Goal: Task Accomplishment & Management: Complete application form

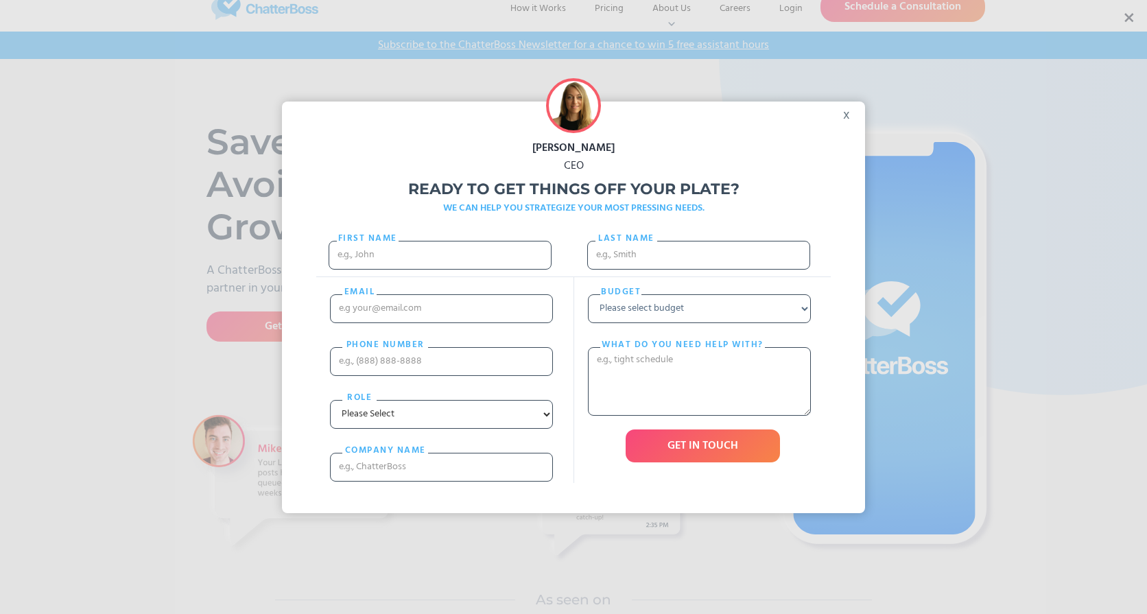
scroll to position [23, 0]
click at [842, 117] on div "x" at bounding box center [849, 111] width 31 height 21
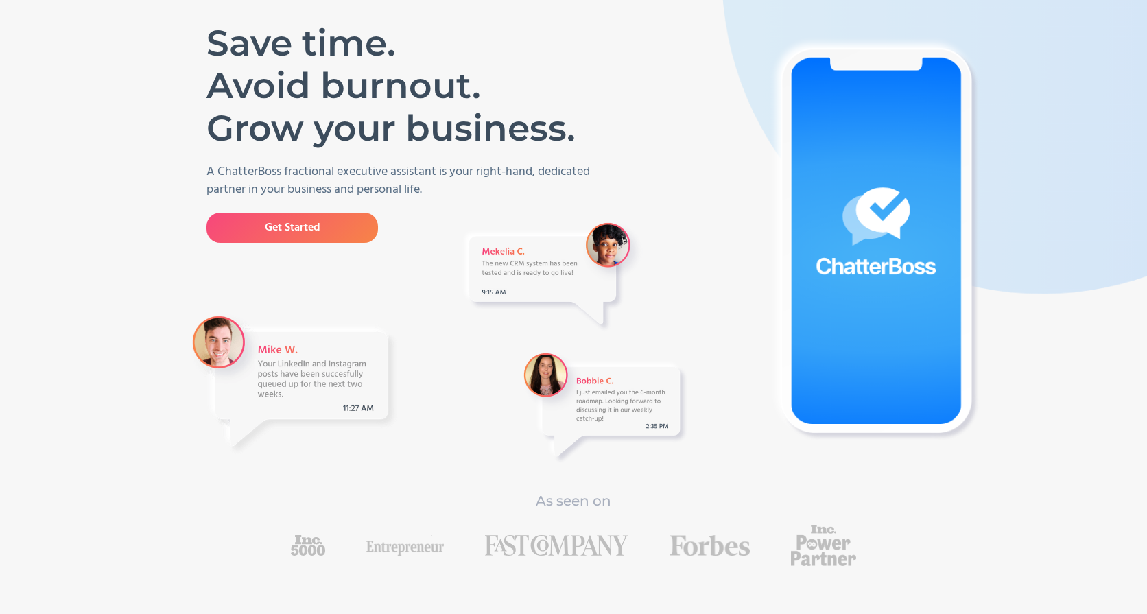
scroll to position [0, 0]
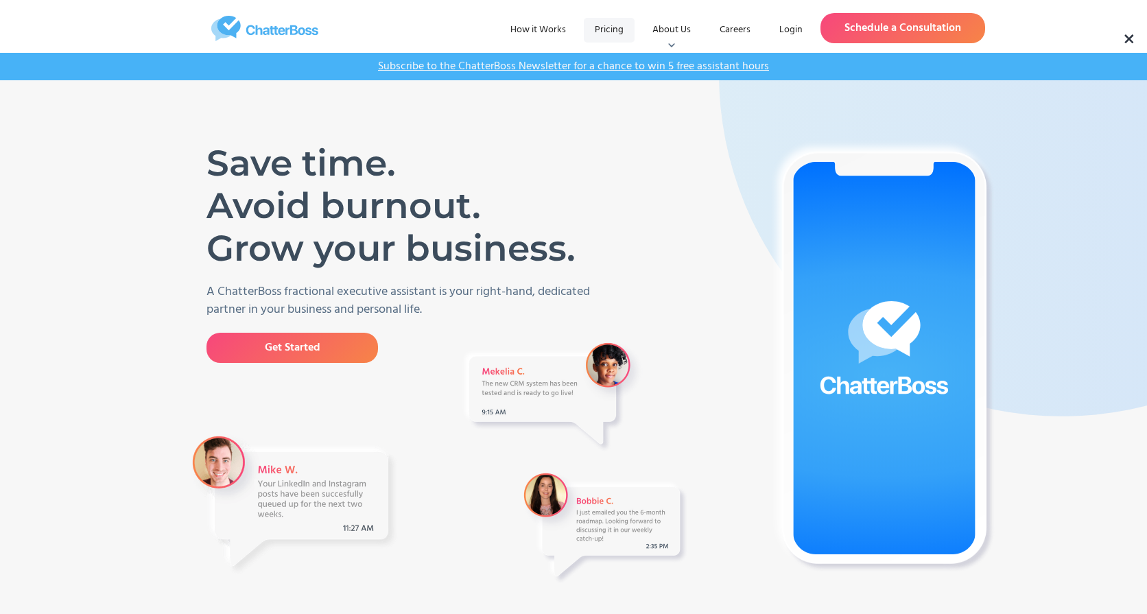
click at [616, 23] on link "Pricing" at bounding box center [609, 30] width 51 height 25
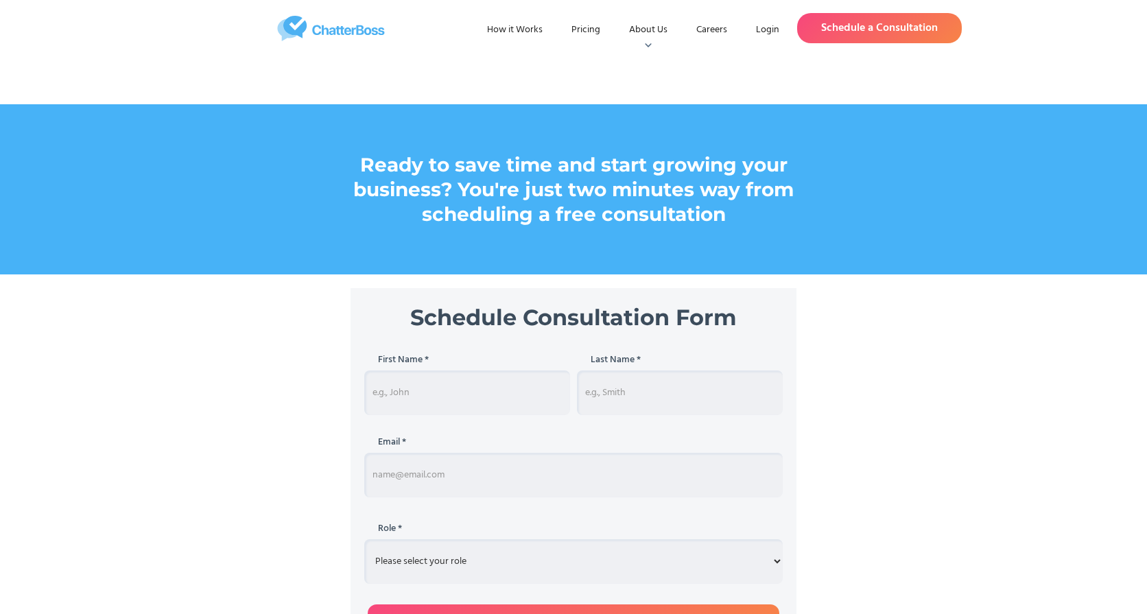
click at [521, 392] on input "Schedule Consultation" at bounding box center [467, 392] width 206 height 45
type input "[PERSON_NAME]"
type input "[EMAIL_ADDRESS][DOMAIN_NAME]"
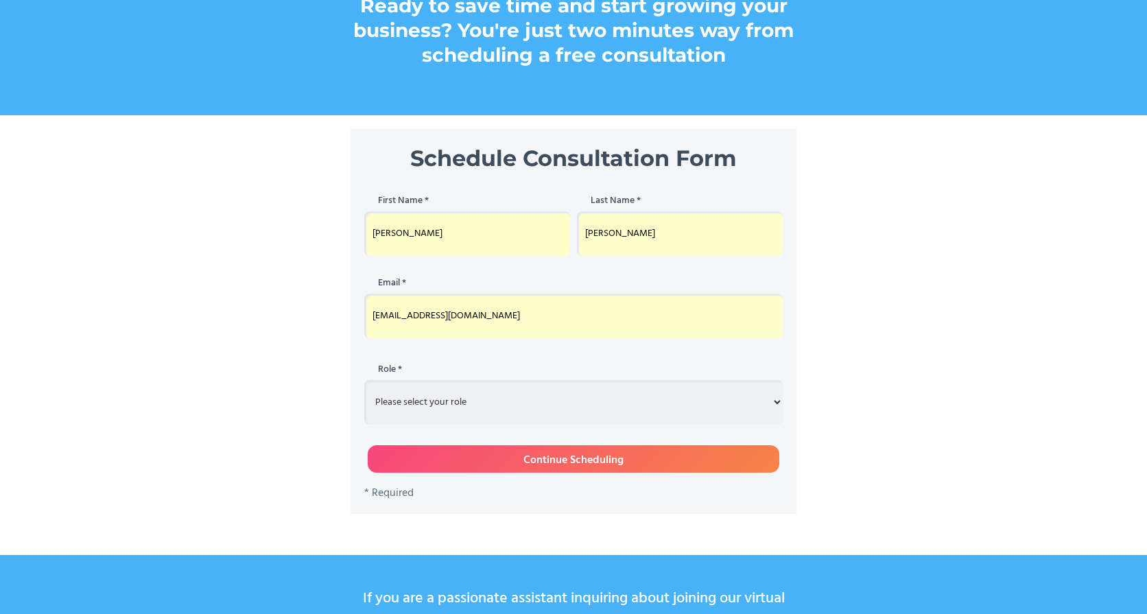
scroll to position [238, 0]
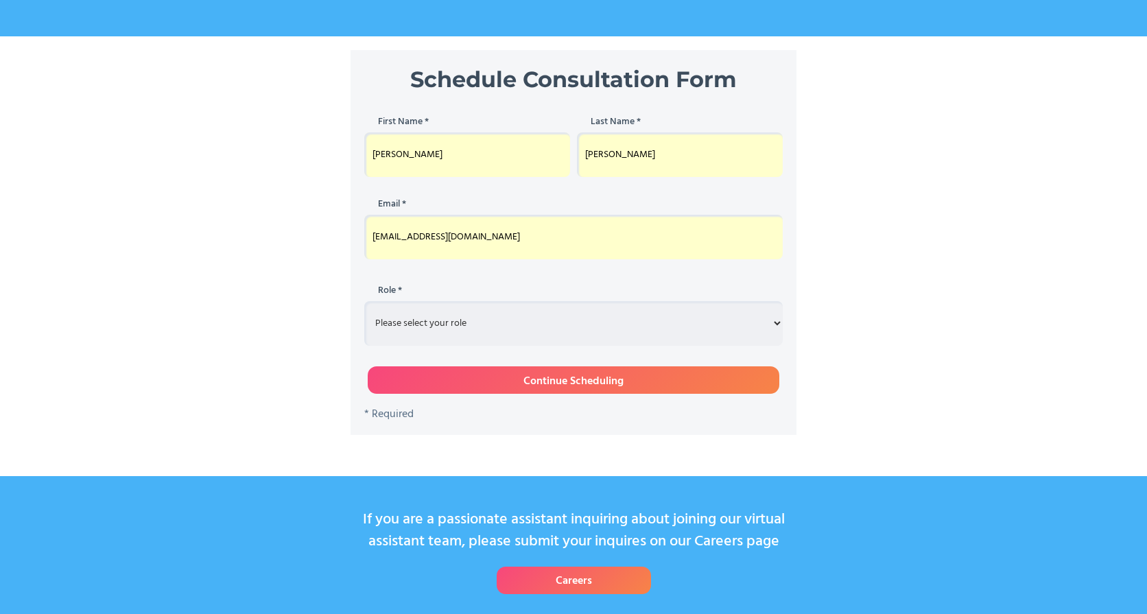
click at [513, 320] on select "Please select your role Entrepreneur Executive Assistant Other" at bounding box center [573, 323] width 418 height 45
click at [364, 301] on select "Please select your role Entrepreneur Executive Assistant Other" at bounding box center [573, 323] width 418 height 45
click at [505, 329] on select "Please select your role Entrepreneur Executive Assistant Other" at bounding box center [573, 323] width 418 height 45
select select "entrepreneur"
click at [364, 301] on select "Please select your role Entrepreneur Executive Assistant Other" at bounding box center [573, 323] width 418 height 45
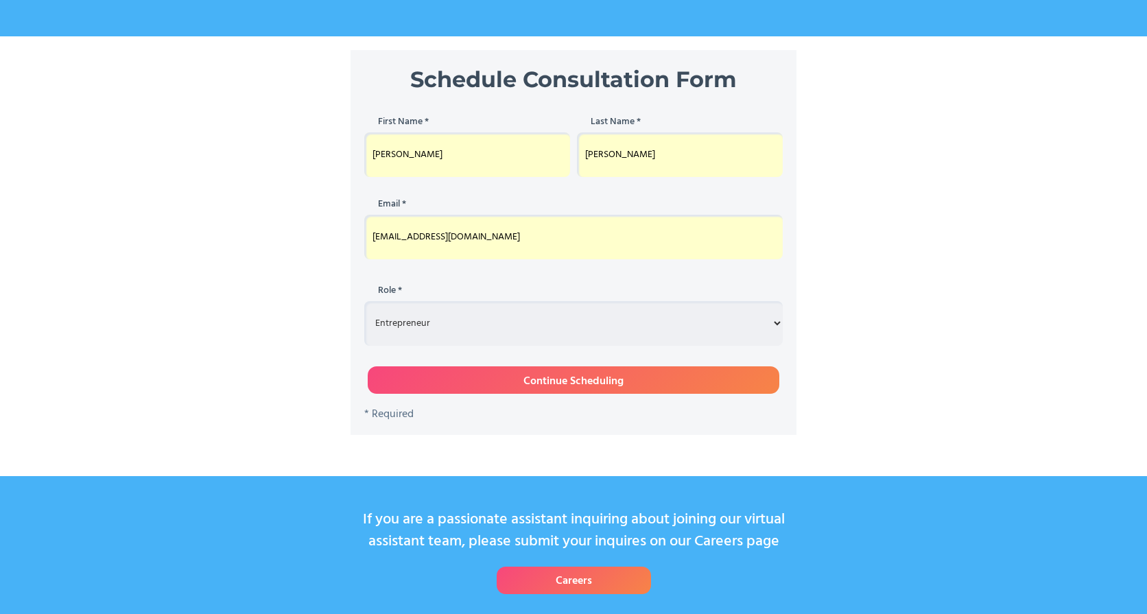
click at [518, 378] on input "Continue Scheduling" at bounding box center [573, 379] width 411 height 27
type input "Please wait..."
type input "Jacqueline"
type input "Hicks"
type input "jacqui@boneandgray.com"
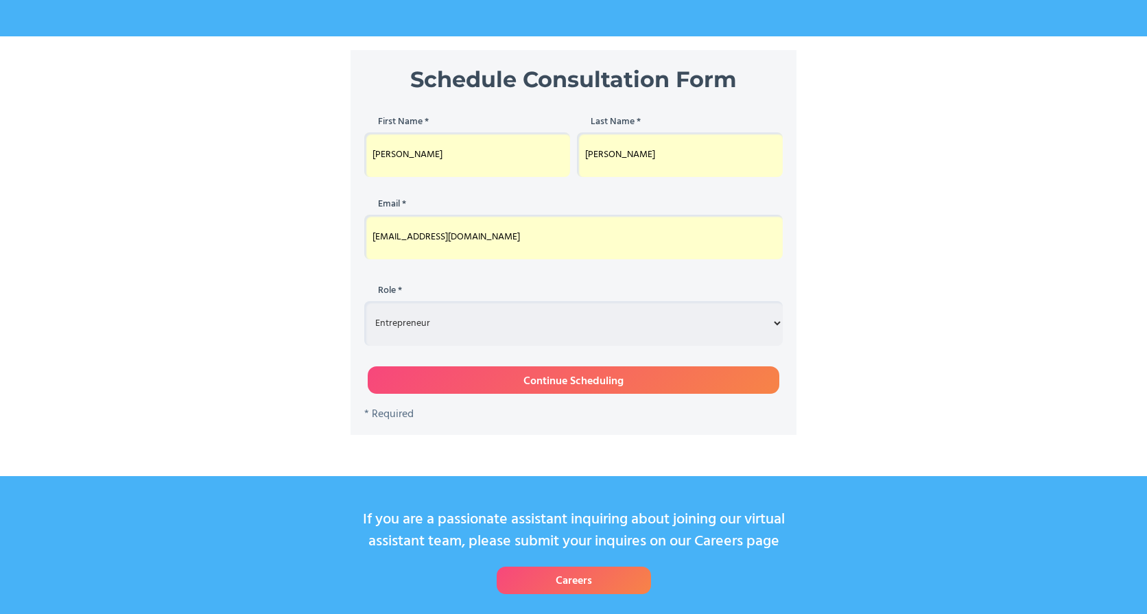
select select "entrepreneur"
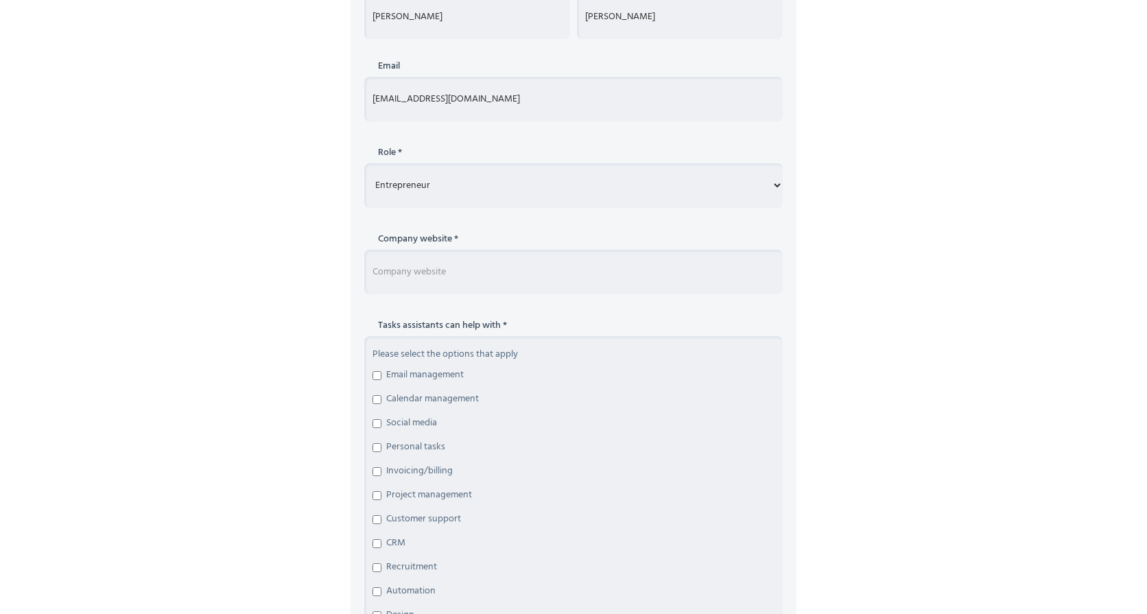
scroll to position [396, 0]
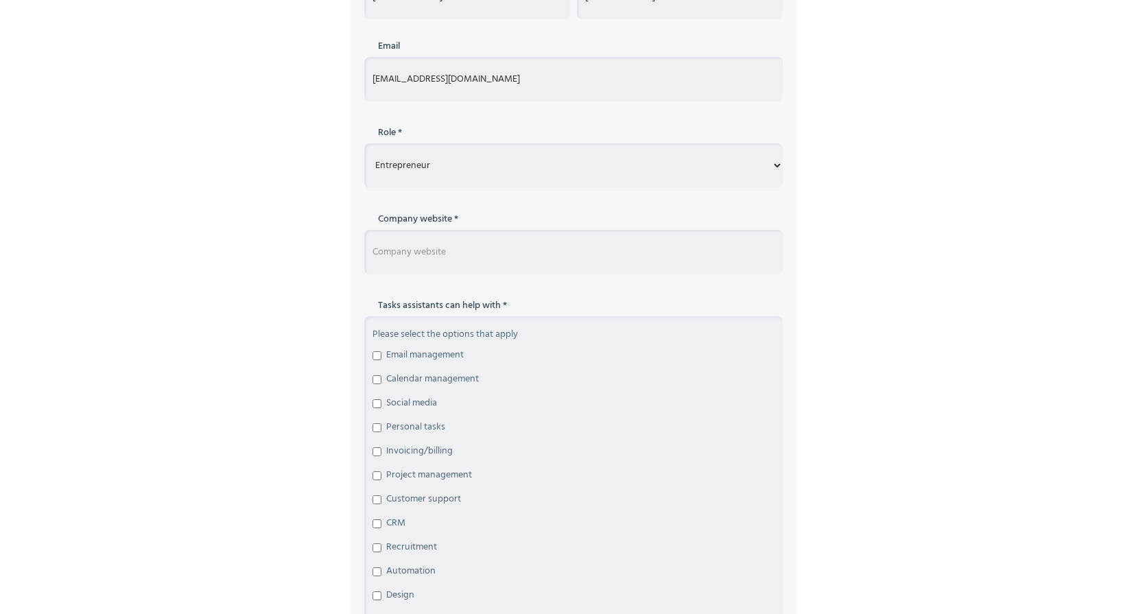
click at [461, 248] on input "Schedule Consultation Form" at bounding box center [573, 252] width 418 height 45
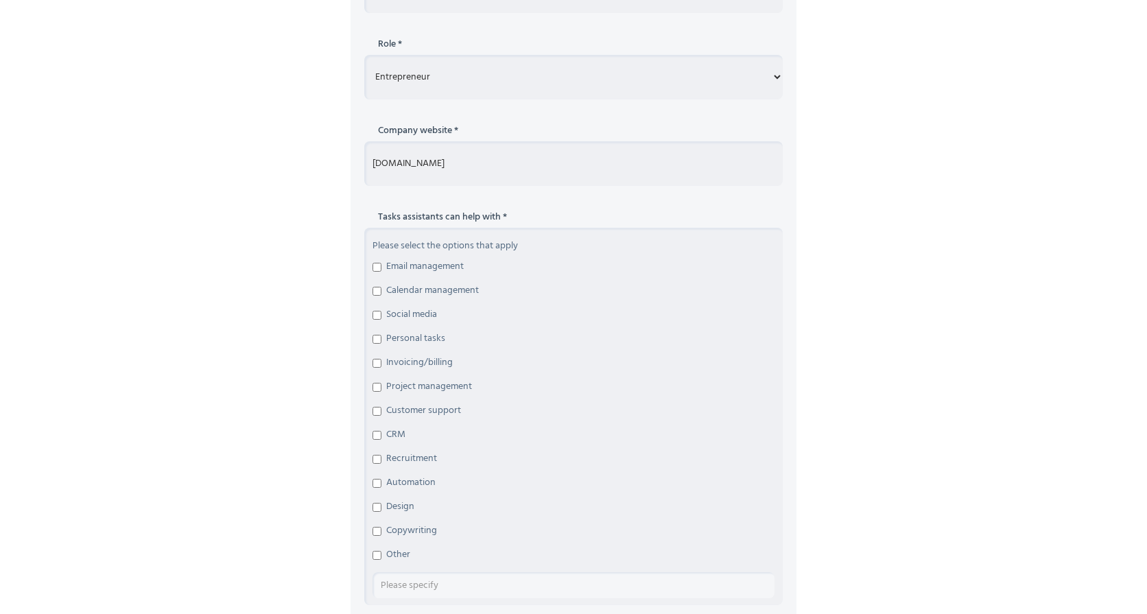
scroll to position [497, 0]
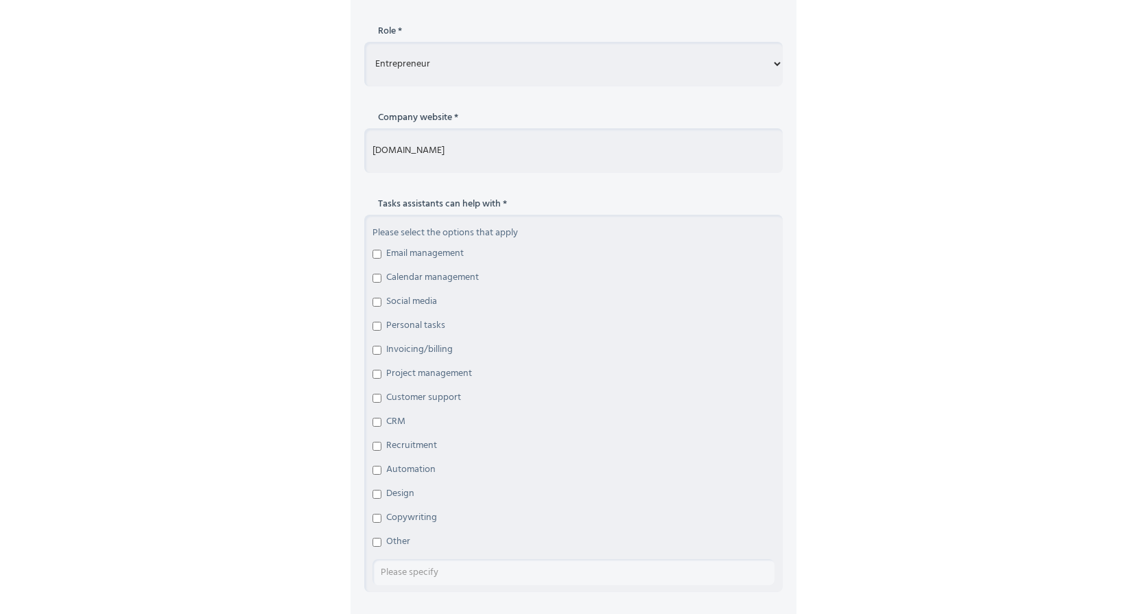
type input "www.boneandgray.com"
click at [374, 257] on input "Email management" at bounding box center [376, 254] width 9 height 9
checkbox input "true"
click at [374, 275] on input "Calendar management" at bounding box center [376, 278] width 9 height 9
checkbox input "true"
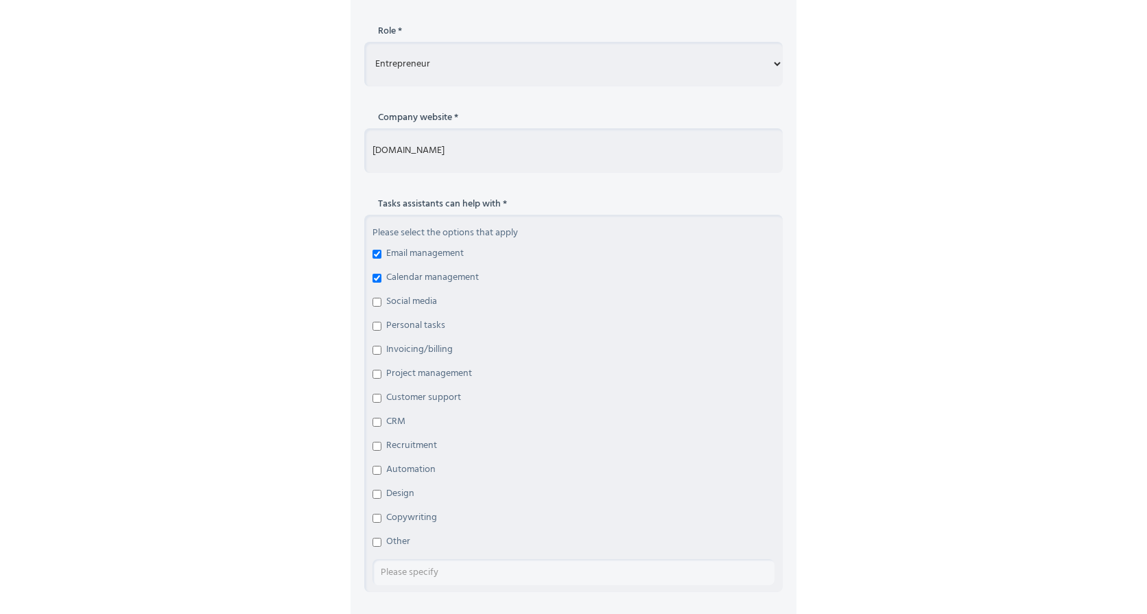
click at [374, 293] on div "Please select the options that apply Email management Calendar management Socia…" at bounding box center [573, 403] width 418 height 377
click at [375, 302] on input "Social media" at bounding box center [376, 302] width 9 height 9
checkbox input "true"
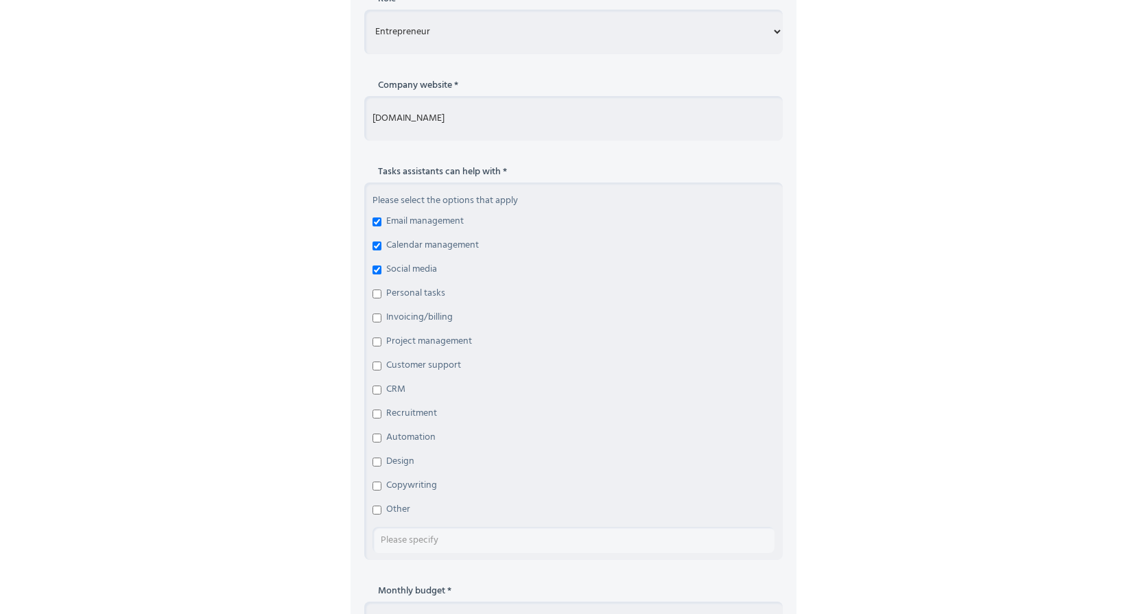
scroll to position [530, 0]
click at [376, 315] on input "Invoicing/billing" at bounding box center [376, 317] width 9 height 9
checkbox input "true"
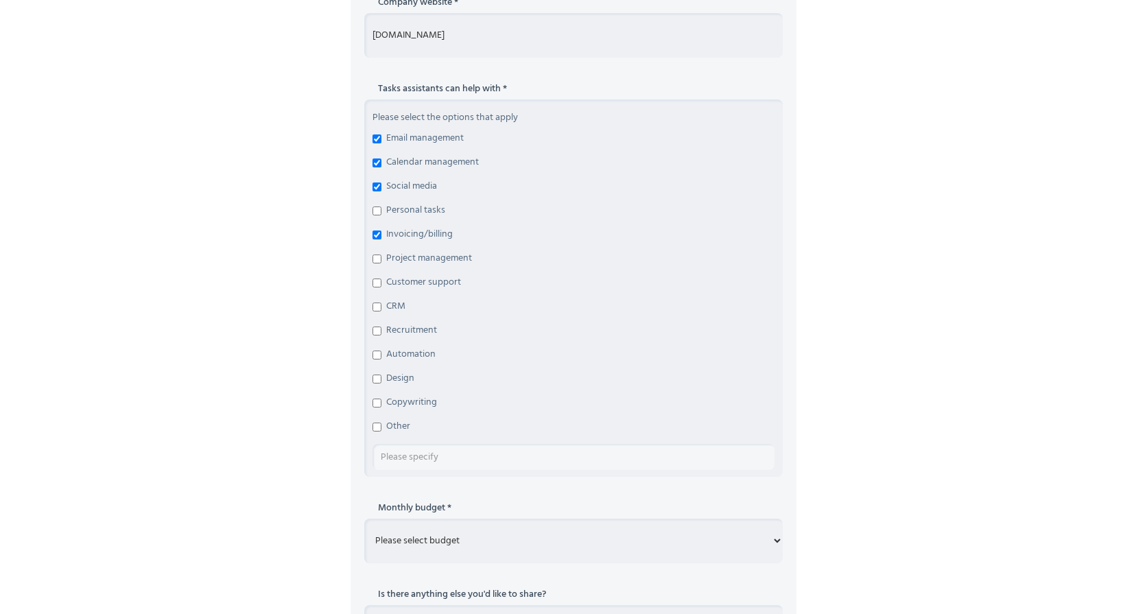
scroll to position [614, 0]
click at [379, 400] on input "Copywriting" at bounding box center [376, 400] width 9 height 9
checkbox input "true"
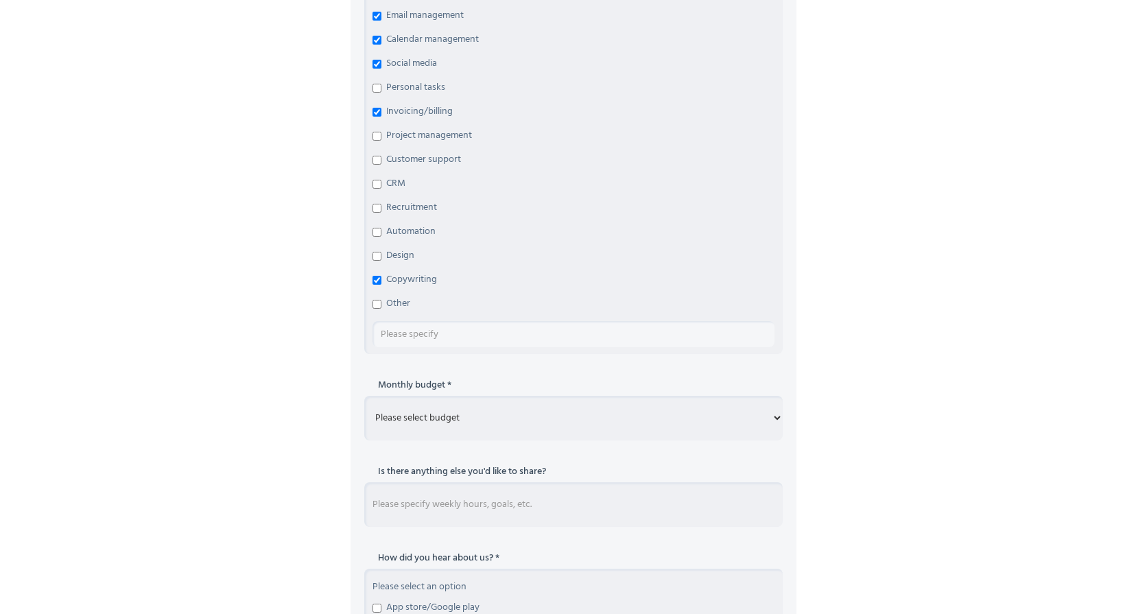
scroll to position [736, 0]
click at [464, 419] on select "Please select budget Under $700 $700 - $1500 $1500 - $3000 $3000+" at bounding box center [573, 417] width 418 height 45
click at [364, 395] on select "Please select budget Under $700 $700 - $1500 $1500 - $3000 $3000+" at bounding box center [573, 417] width 418 height 45
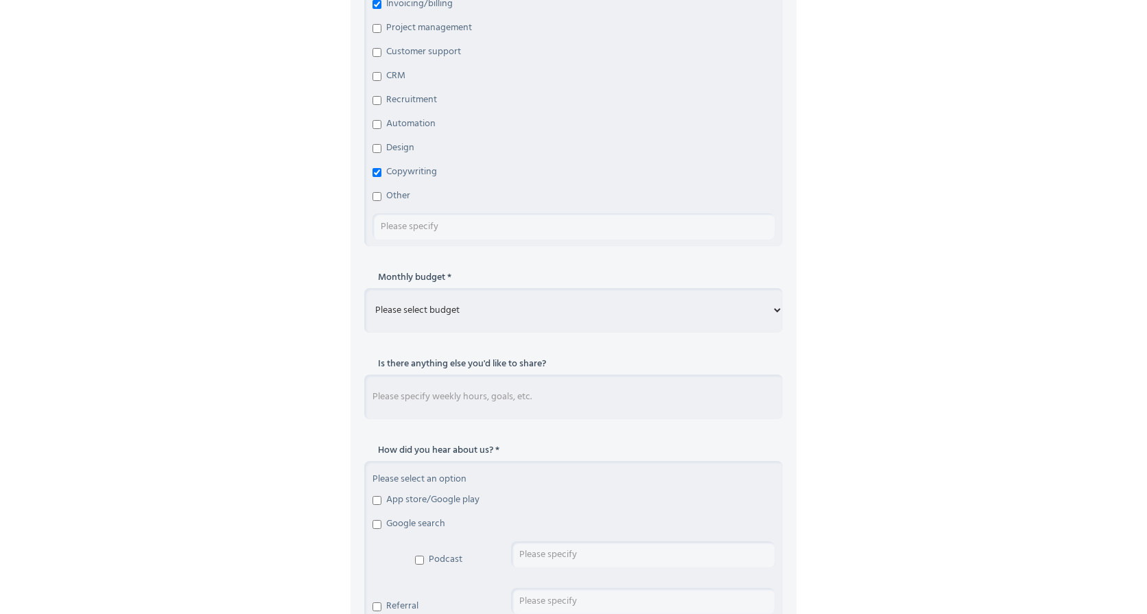
scroll to position [844, 0]
click at [523, 323] on select "Please select budget Under $700 $700 - $1500 $1500 - $3000 $3000+" at bounding box center [573, 309] width 418 height 45
click at [488, 309] on select "Please select budget Under $700 $700 - $1500 $1500 - $3000 $3000+" at bounding box center [573, 309] width 418 height 45
select select "$1500 - $3000"
click at [364, 287] on select "Please select budget Under $700 $700 - $1500 $1500 - $3000 $3000+" at bounding box center [573, 309] width 418 height 45
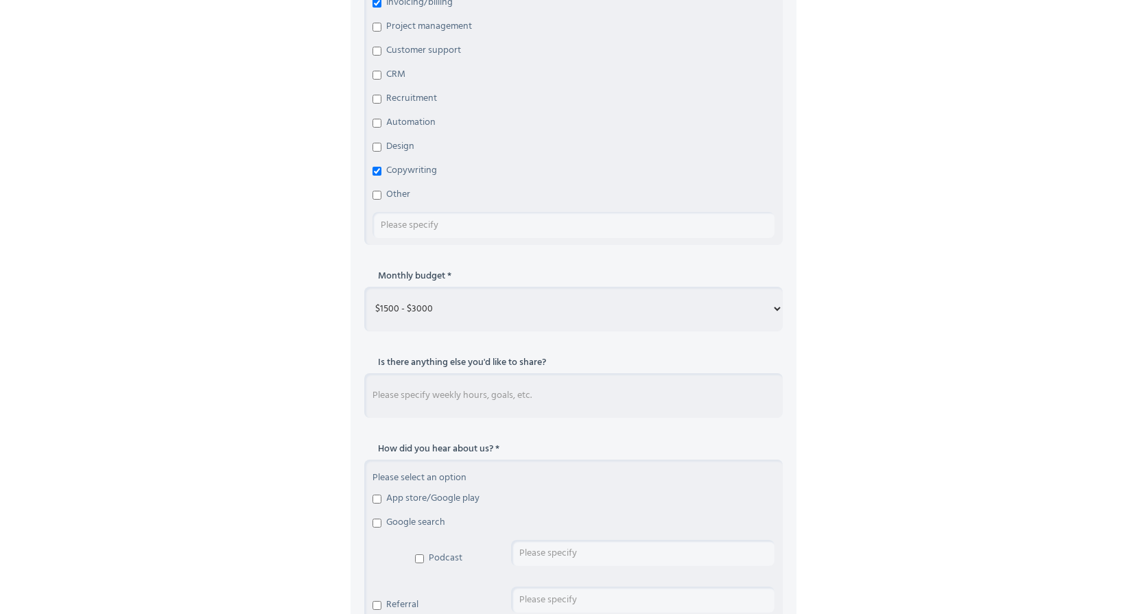
click at [431, 397] on input "Schedule Consultation Form" at bounding box center [573, 395] width 418 height 45
drag, startPoint x: 654, startPoint y: 395, endPoint x: 787, endPoint y: 394, distance: 132.4
click at [787, 394] on div "Schedule Consultation Form First Name Jacqueline Last Name Hicks Email jacqui@b…" at bounding box center [573, 149] width 446 height 1411
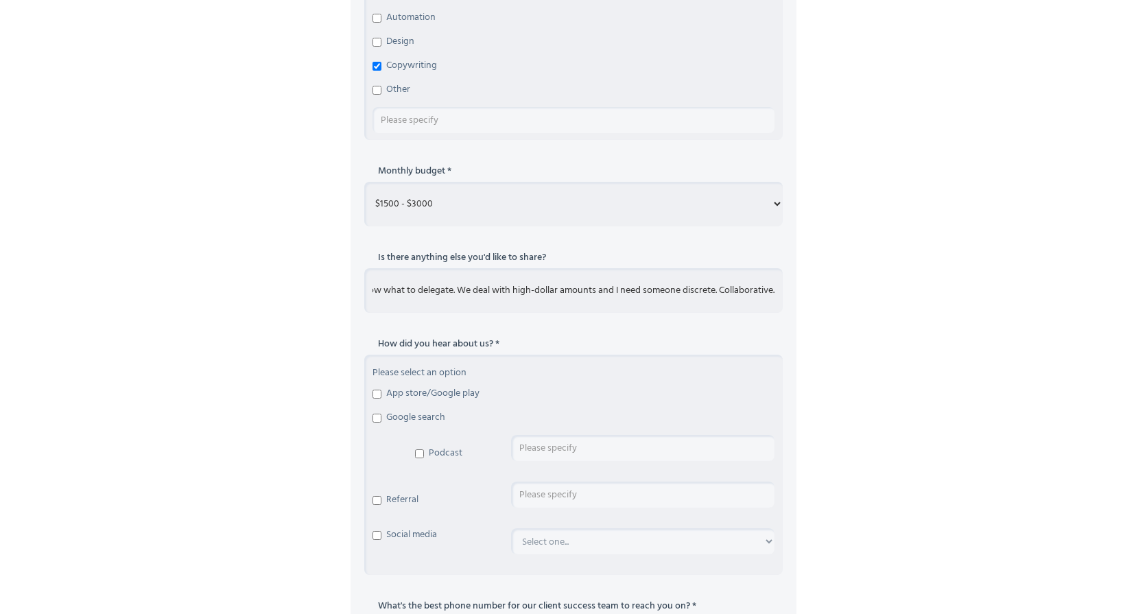
scroll to position [967, 0]
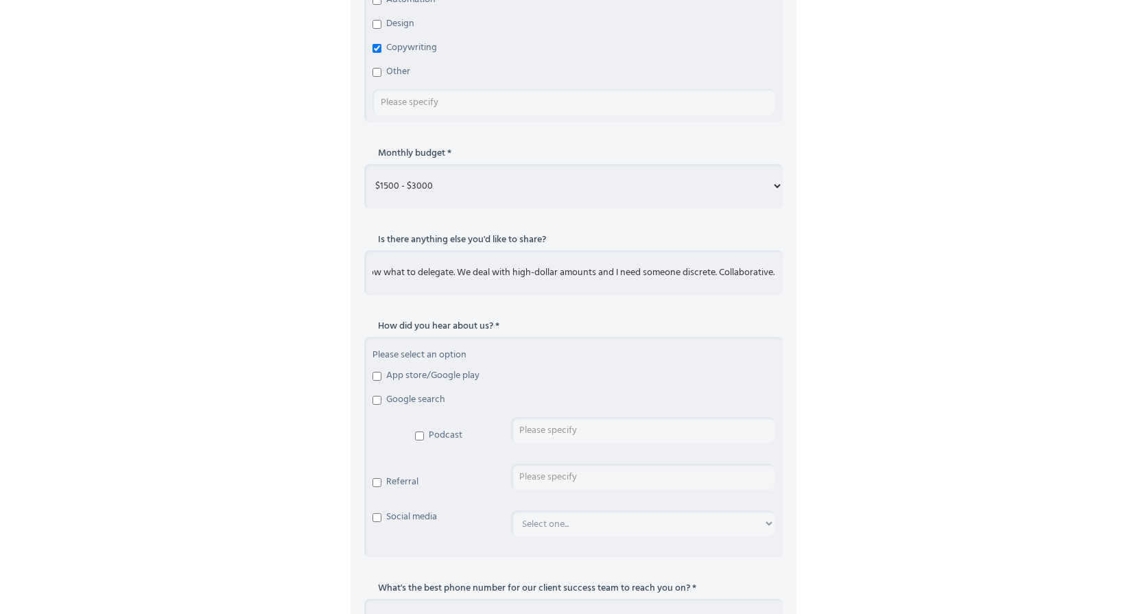
type input "Budget is about $1500/mo. I haven't had an EA before, I'm the founder of a star…"
click at [376, 399] on input "Google search" at bounding box center [376, 400] width 9 height 9
checkbox input "true"
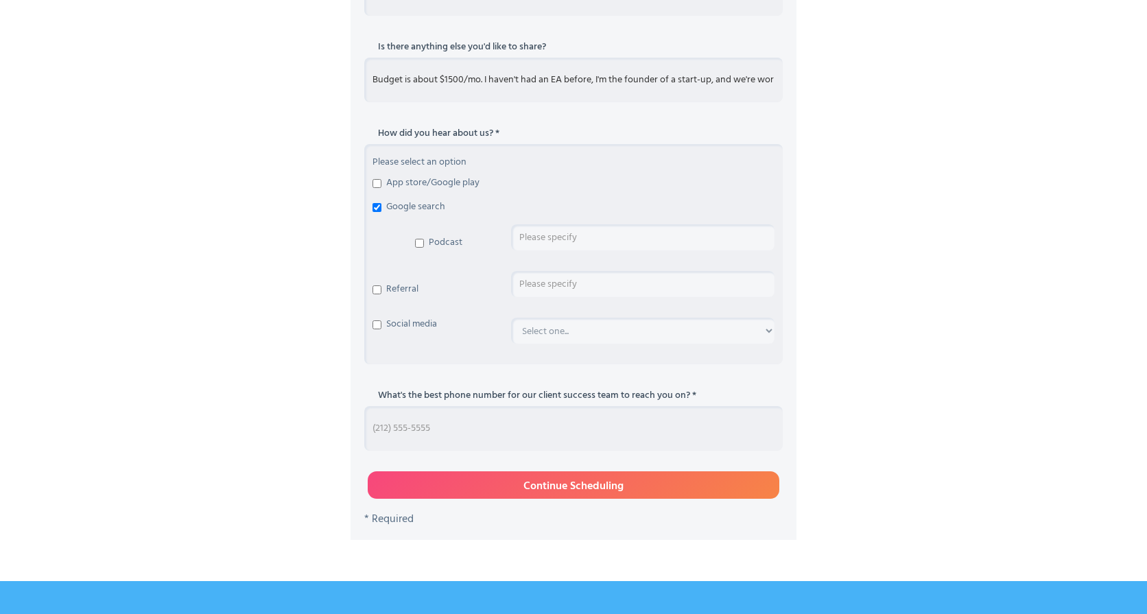
scroll to position [1164, 0]
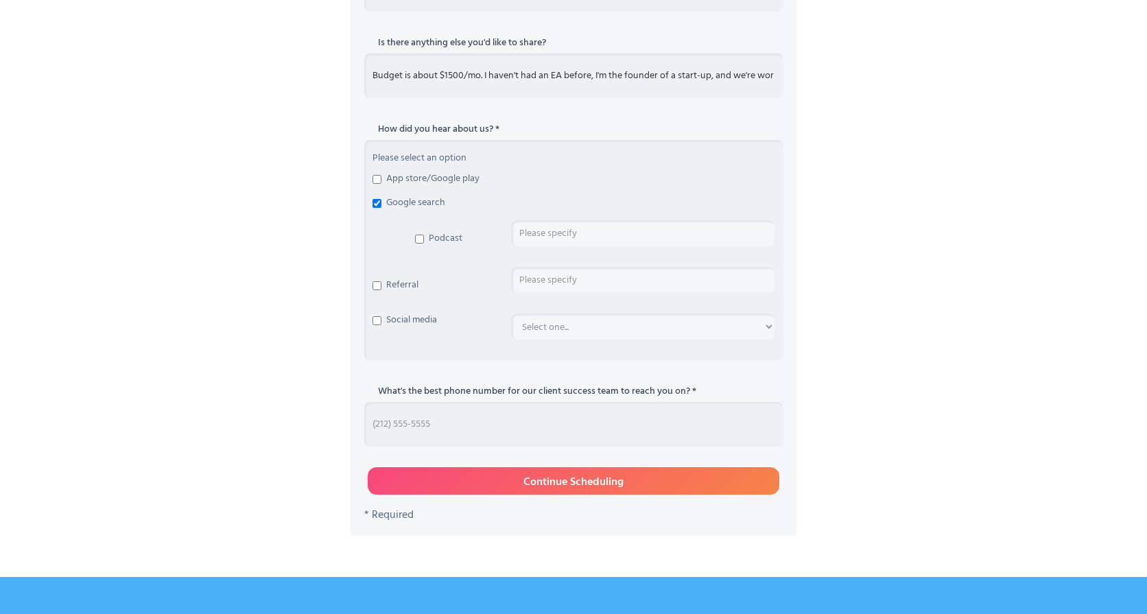
click at [563, 429] on input "Schedule Consultation Form" at bounding box center [573, 424] width 418 height 45
type input "8589220100"
click at [627, 484] on input "Continue Scheduling" at bounding box center [573, 480] width 411 height 27
type input "Please wait..."
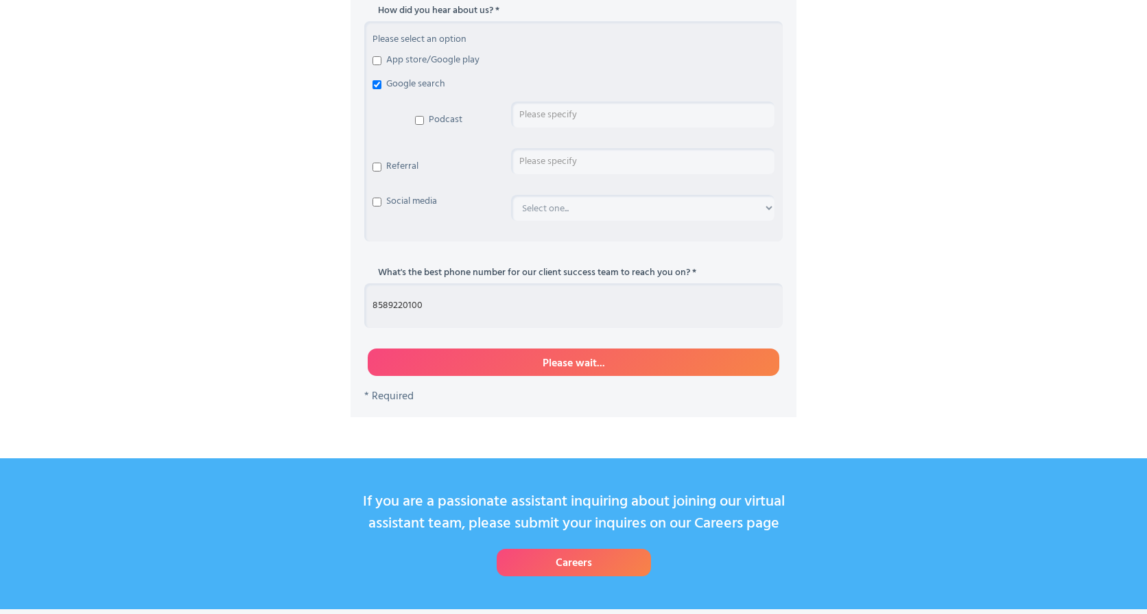
scroll to position [1281, 0]
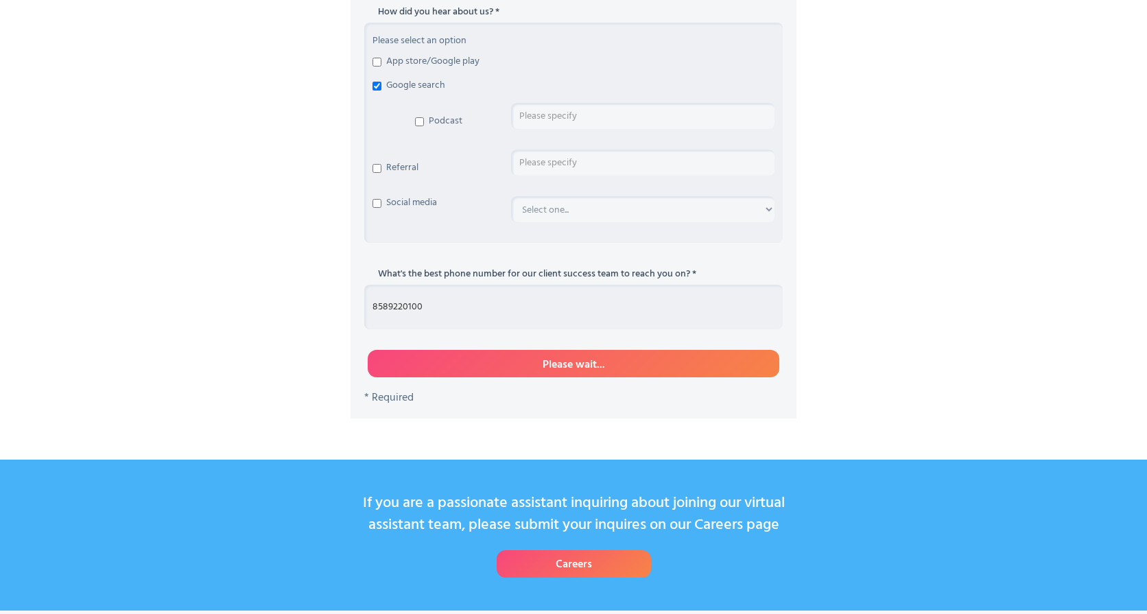
click at [504, 308] on input "8589220100" at bounding box center [573, 307] width 418 height 45
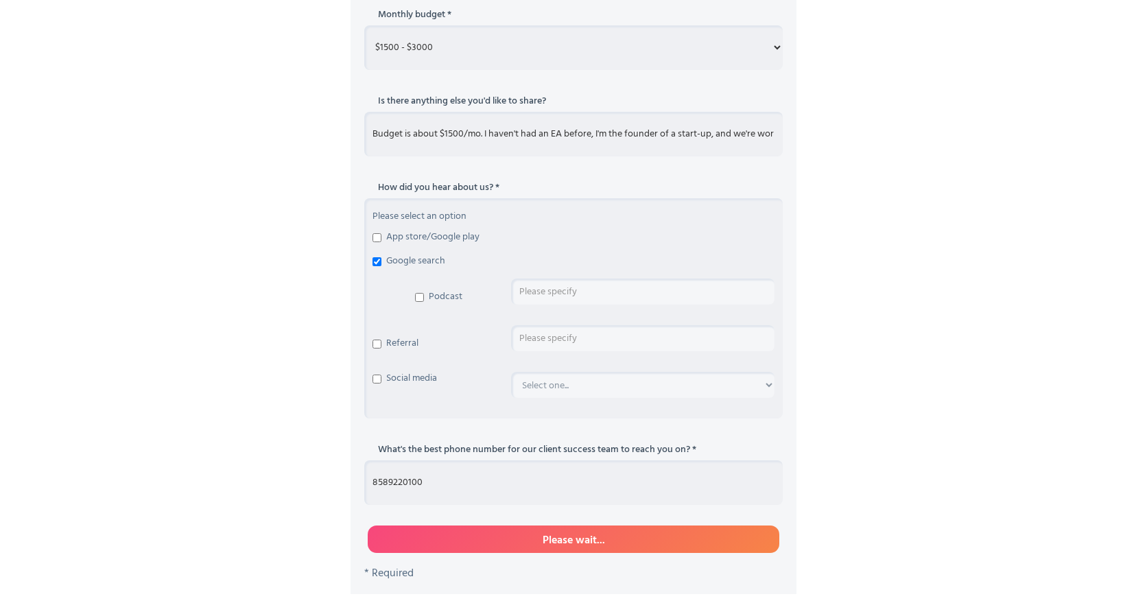
scroll to position [1103, 0]
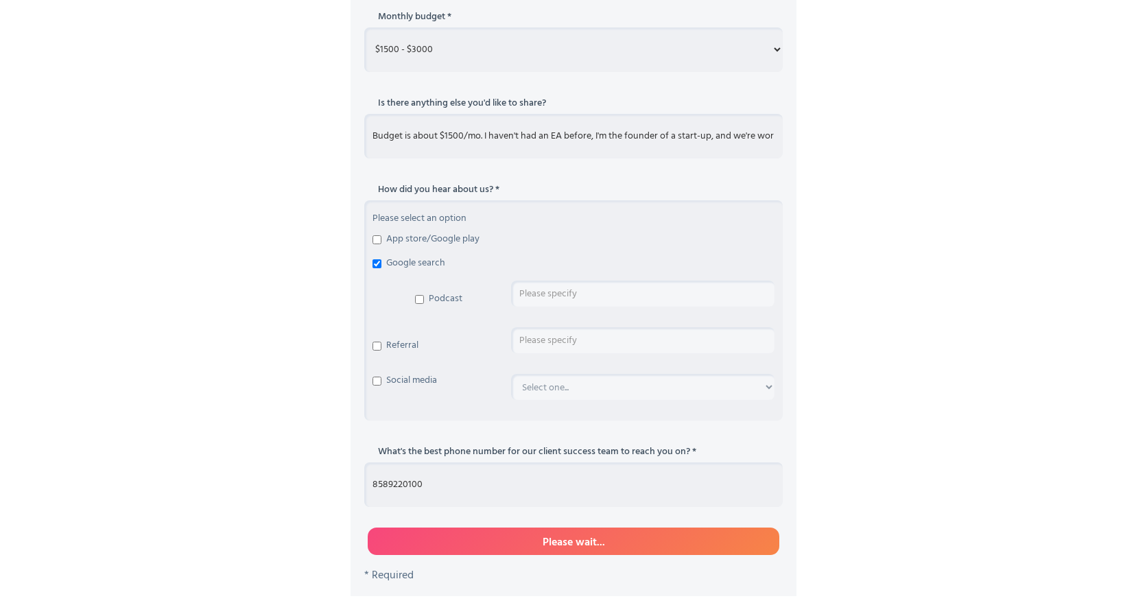
drag, startPoint x: 484, startPoint y: 136, endPoint x: 332, endPoint y: 136, distance: 152.2
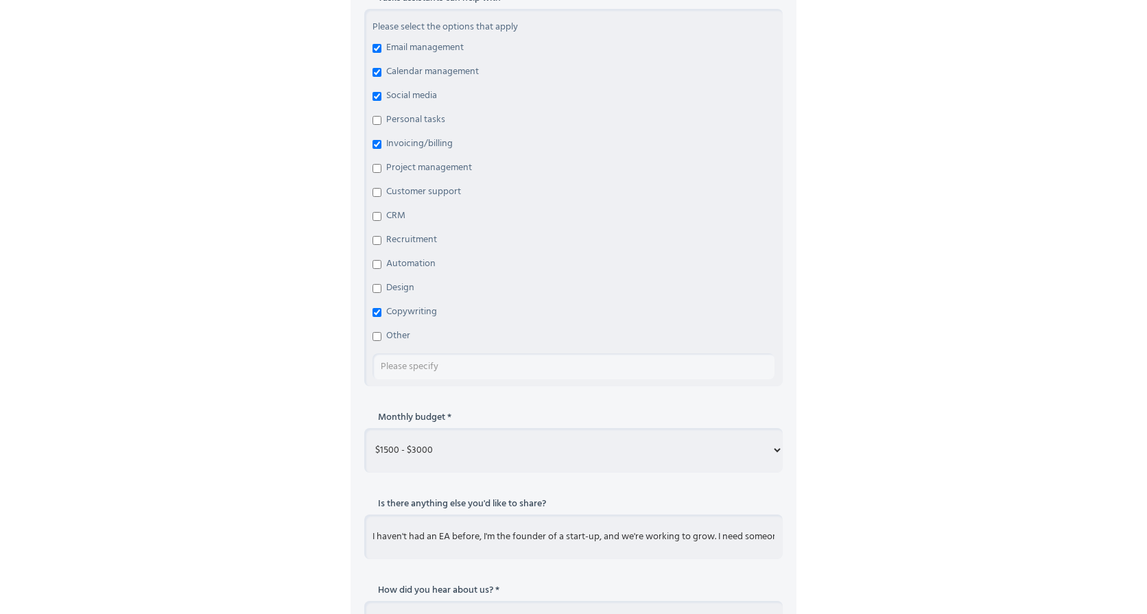
scroll to position [692, 0]
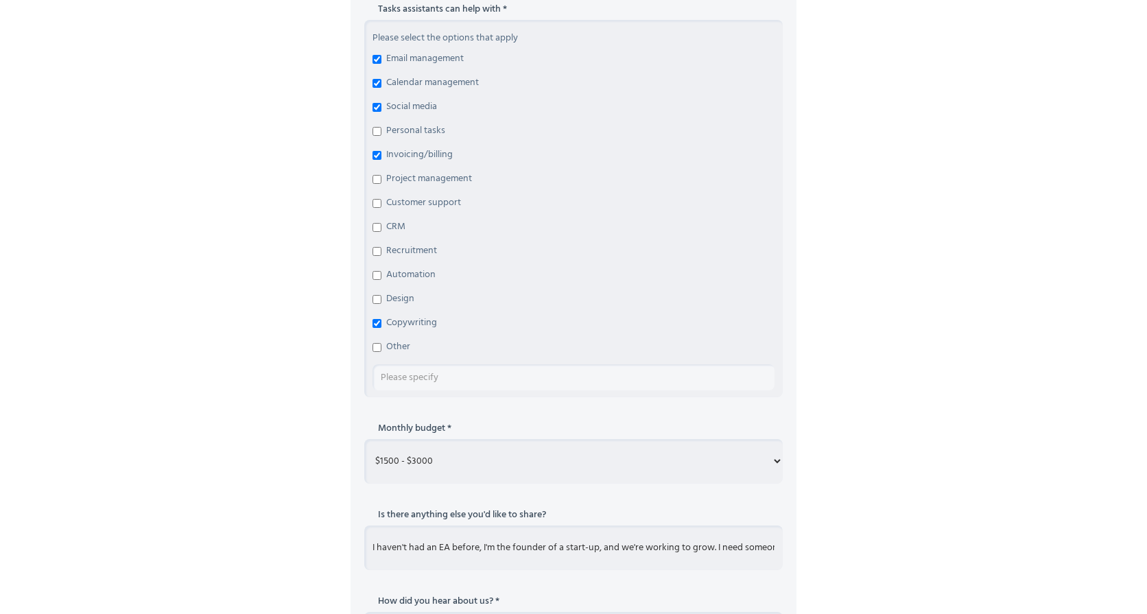
type input "I haven't had an EA before, I'm the founder of a start-up, and we're working to…"
click at [395, 133] on span "Personal tasks" at bounding box center [415, 131] width 59 height 14
click at [381, 133] on input "Personal tasks" at bounding box center [376, 131] width 9 height 9
click at [403, 127] on span "Personal tasks" at bounding box center [415, 131] width 59 height 14
click at [381, 127] on input "Personal tasks" at bounding box center [376, 131] width 9 height 9
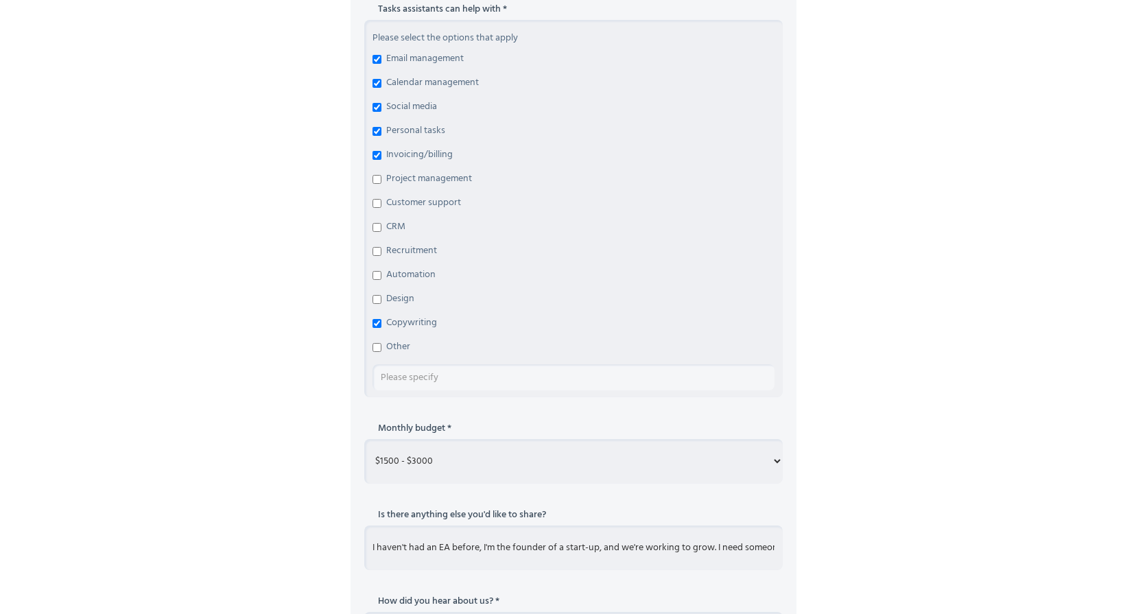
checkbox input "false"
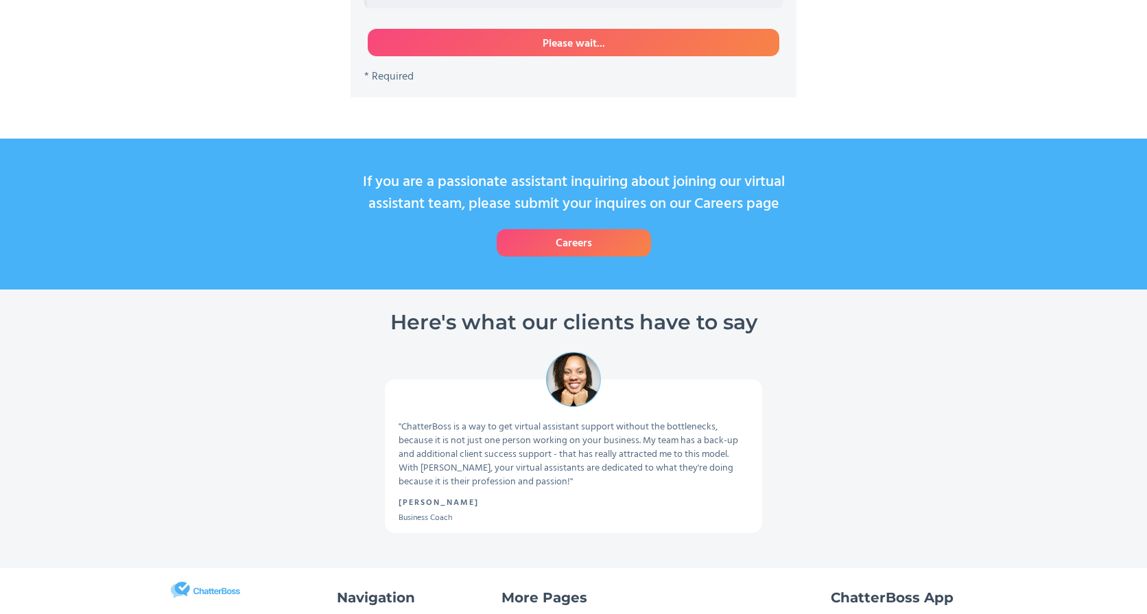
scroll to position [1413, 0]
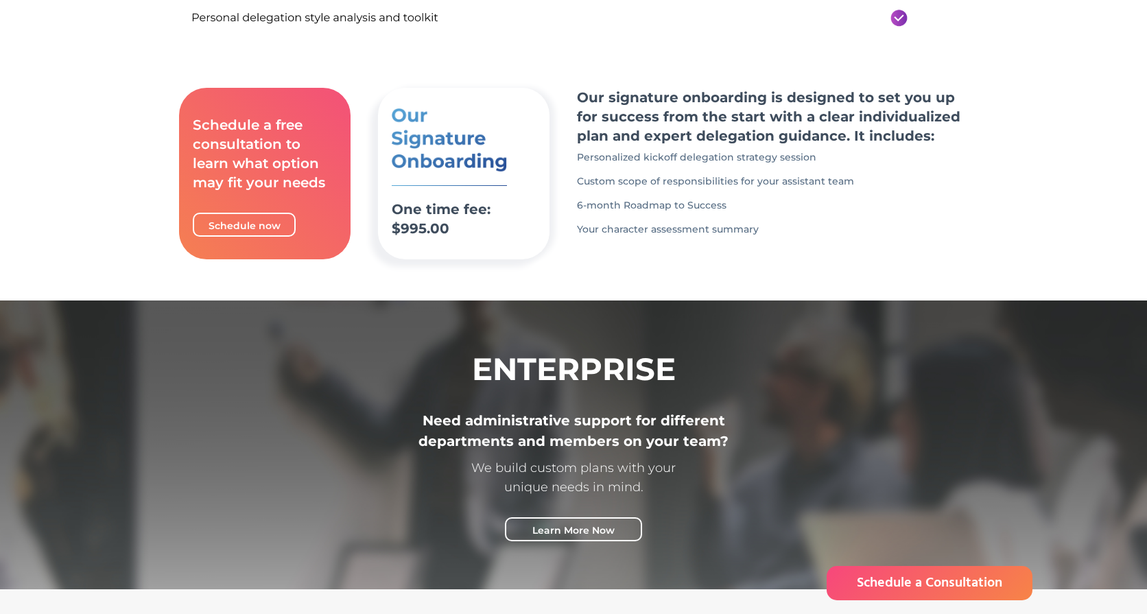
scroll to position [811, 0]
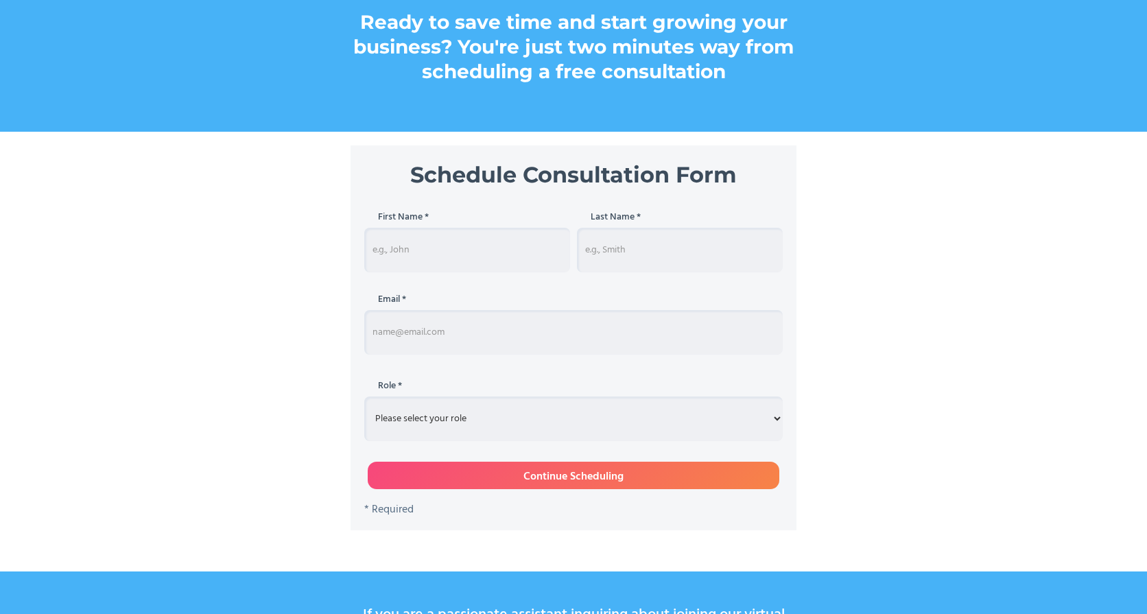
scroll to position [216, 0]
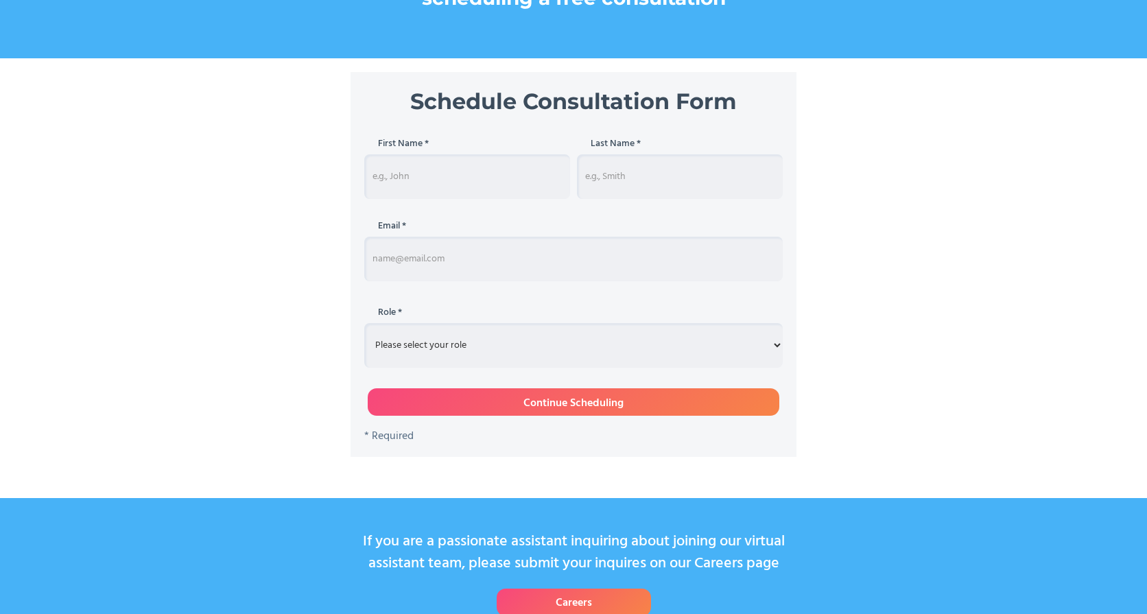
click at [427, 165] on input "Schedule Consultation" at bounding box center [467, 176] width 206 height 45
type input "Jacqueline"
type input "Hicks"
type input "jacqui@boneandgray.com"
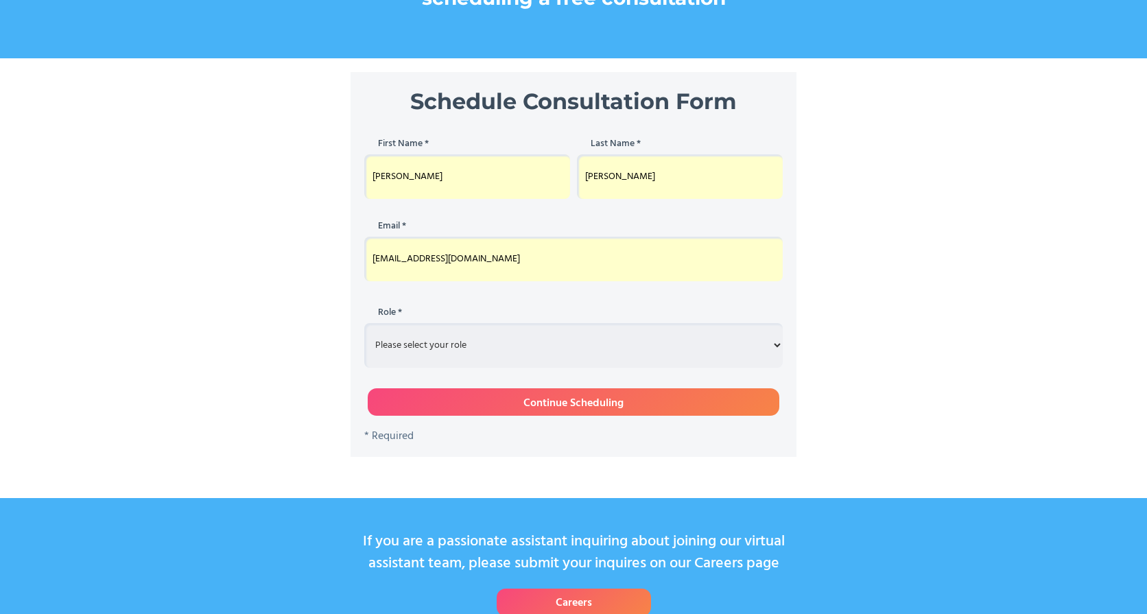
click at [461, 350] on select "Please select your role Entrepreneur Executive Assistant Other" at bounding box center [573, 345] width 418 height 45
select select "entrepreneur"
click at [364, 323] on select "Please select your role Entrepreneur Executive Assistant Other" at bounding box center [573, 345] width 418 height 45
click at [482, 402] on input "Continue Scheduling" at bounding box center [573, 401] width 411 height 27
type input "Please wait..."
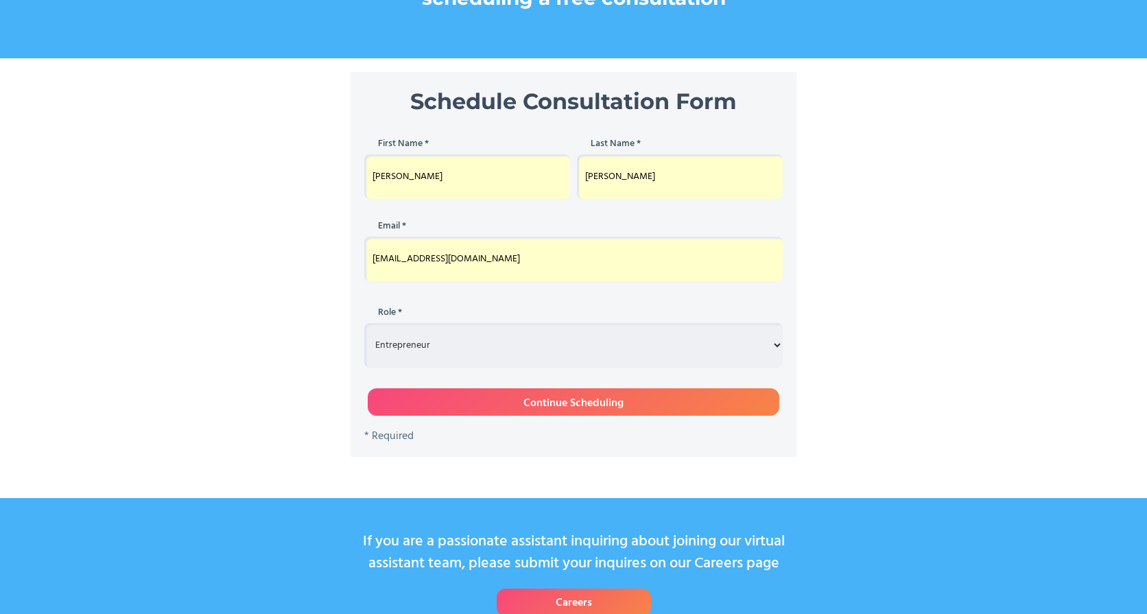
type input "Jacqueline"
type input "Hicks"
type input "jacqui@boneandgray.com"
select select "entrepreneur"
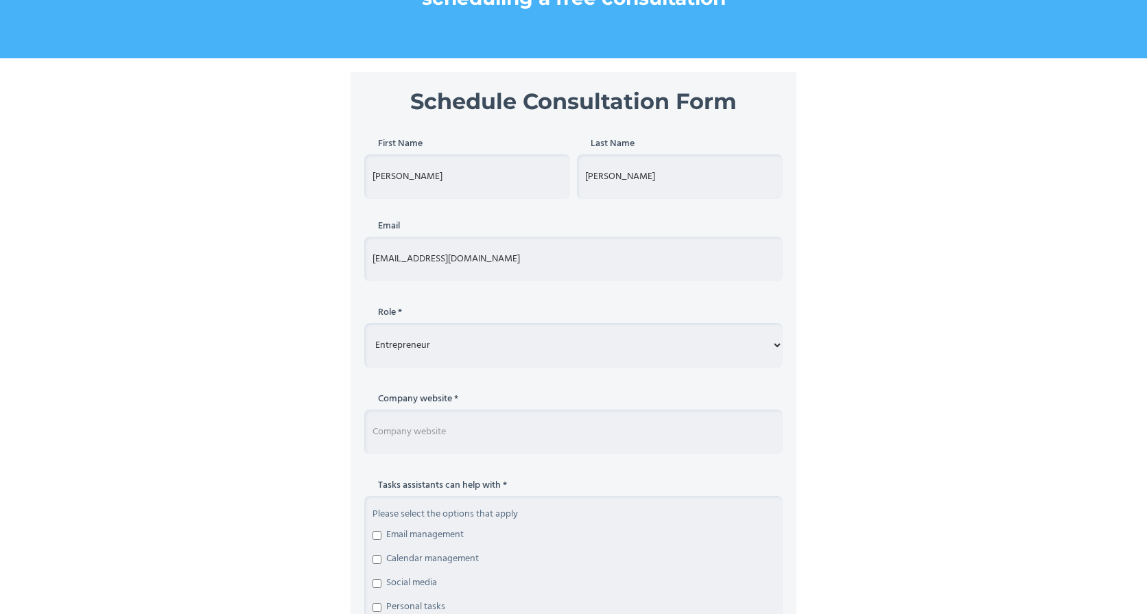
click at [476, 436] on input "Schedule Consultation Form" at bounding box center [573, 431] width 418 height 45
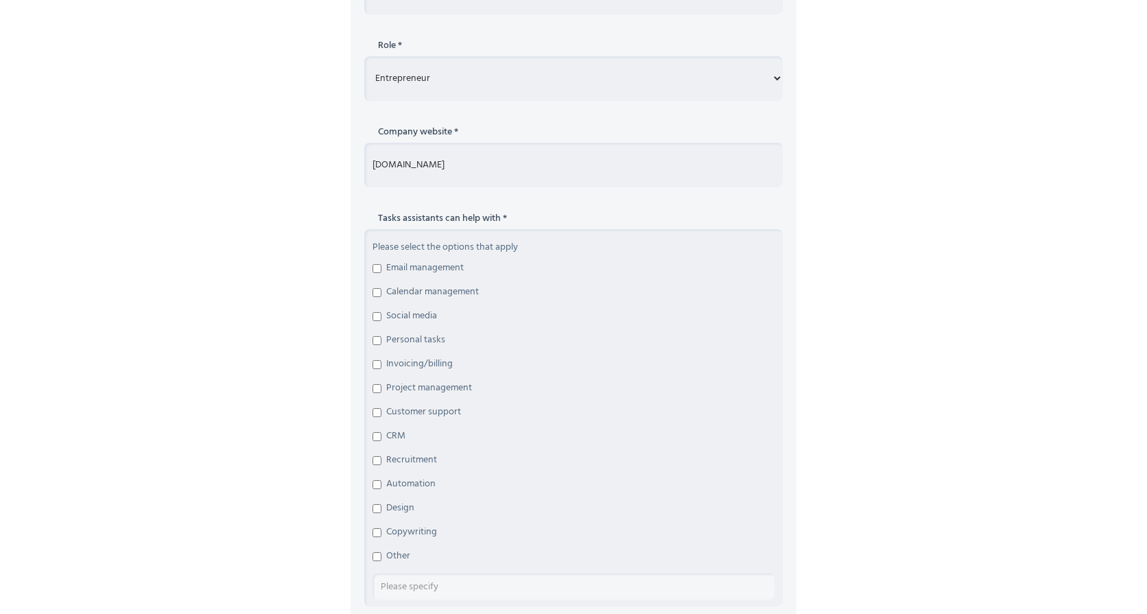
scroll to position [491, 0]
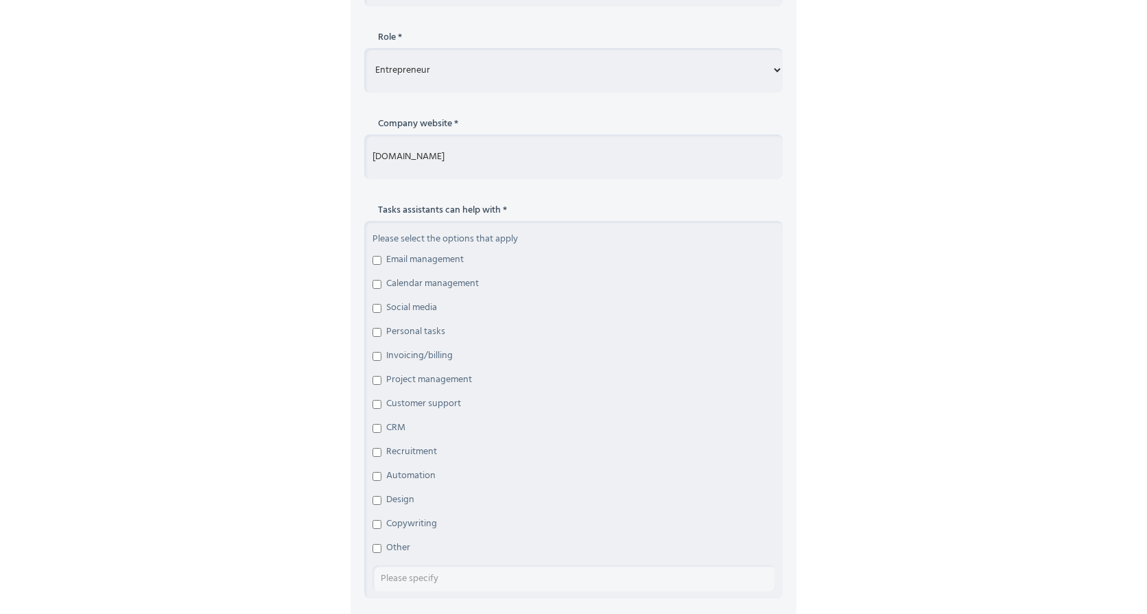
type input "www.boneanddgray.com"
click at [375, 258] on input "Email management" at bounding box center [376, 260] width 9 height 9
checkbox input "true"
click at [375, 278] on label "Calendar management" at bounding box center [573, 284] width 402 height 14
click at [375, 280] on input "Calendar management" at bounding box center [376, 284] width 9 height 9
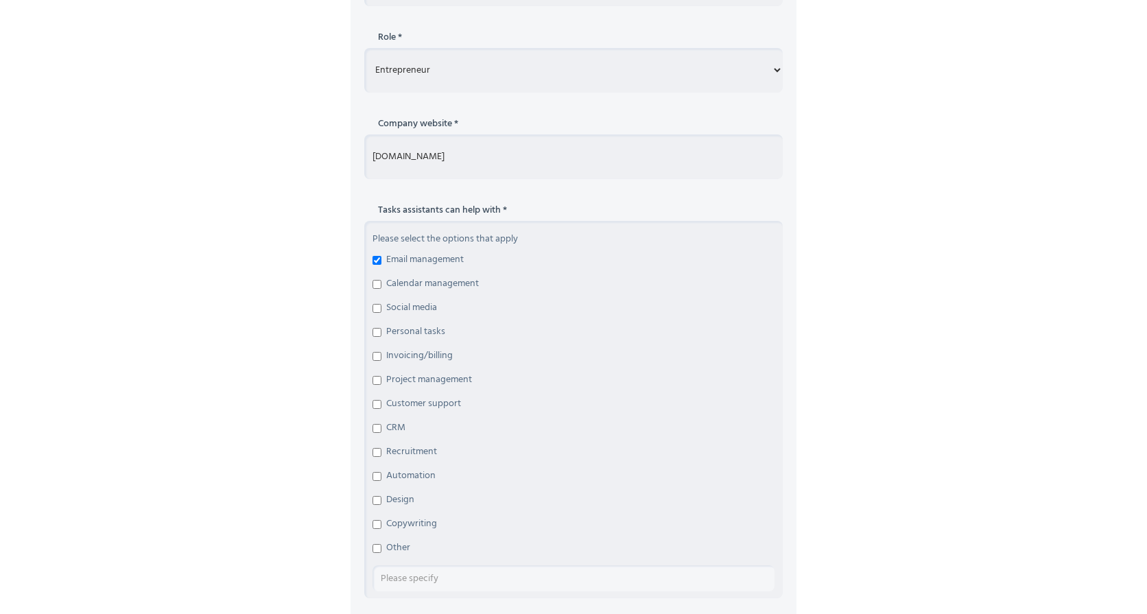
checkbox input "true"
click at [373, 306] on input "Social media" at bounding box center [376, 308] width 9 height 9
checkbox input "true"
click at [377, 359] on input "Invoicing/billing" at bounding box center [376, 356] width 9 height 9
checkbox input "true"
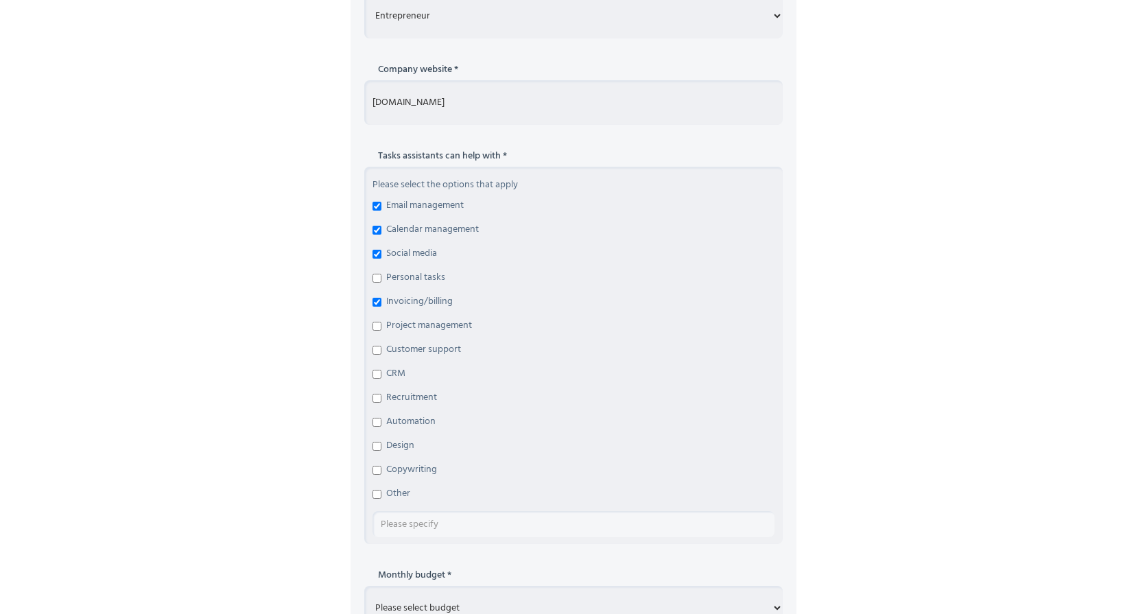
scroll to position [551, 0]
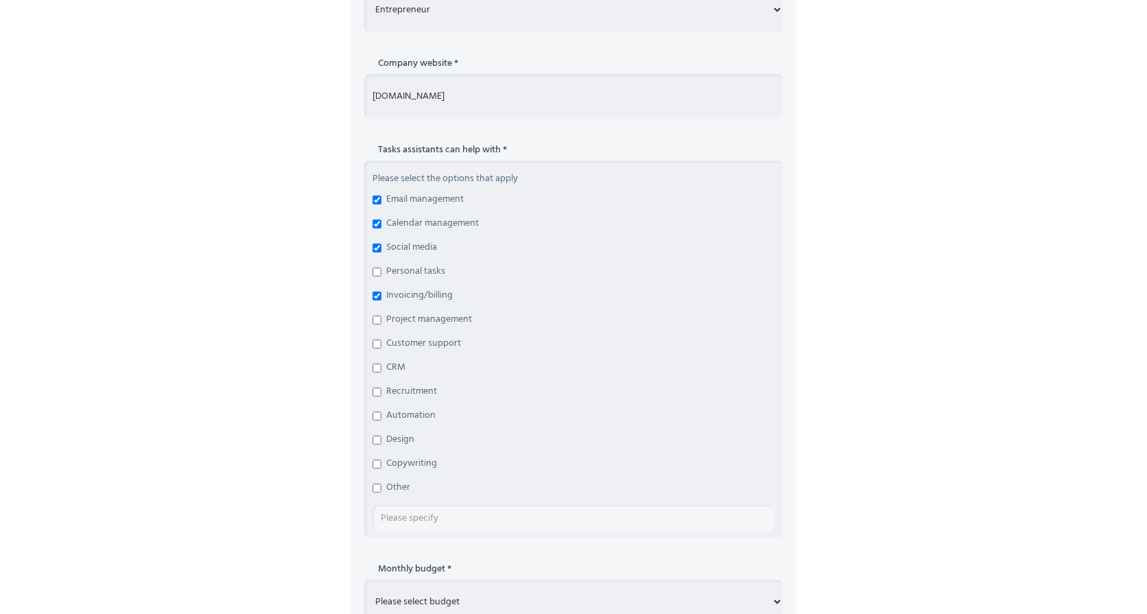
click at [375, 415] on input "Automation" at bounding box center [376, 415] width 9 height 9
checkbox input "true"
click at [375, 462] on input "Copywriting" at bounding box center [376, 463] width 9 height 9
checkbox input "true"
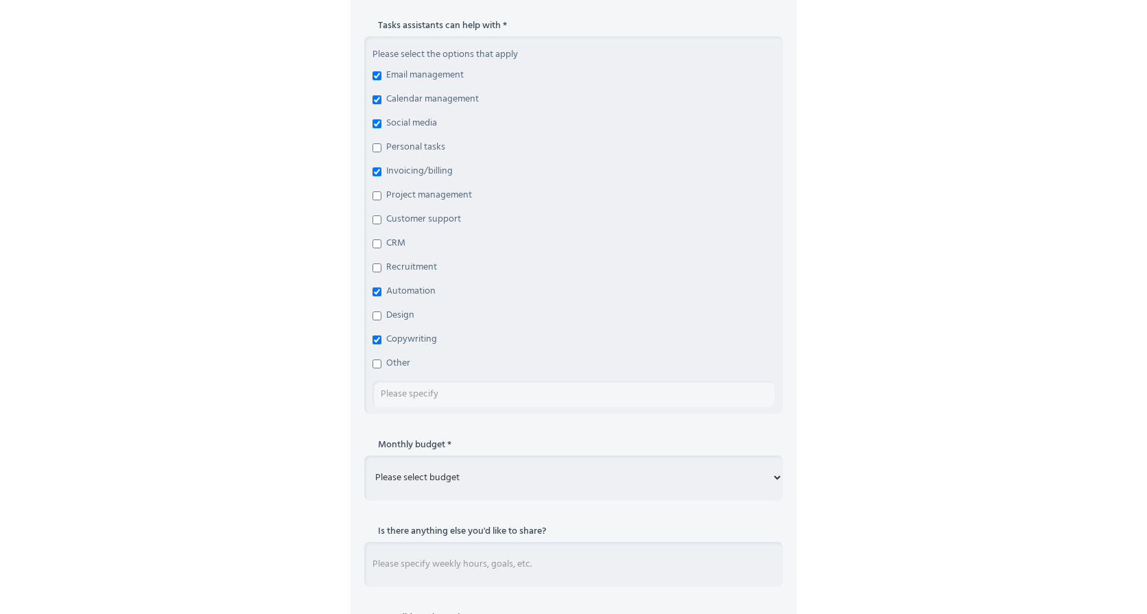
scroll to position [1025, 0]
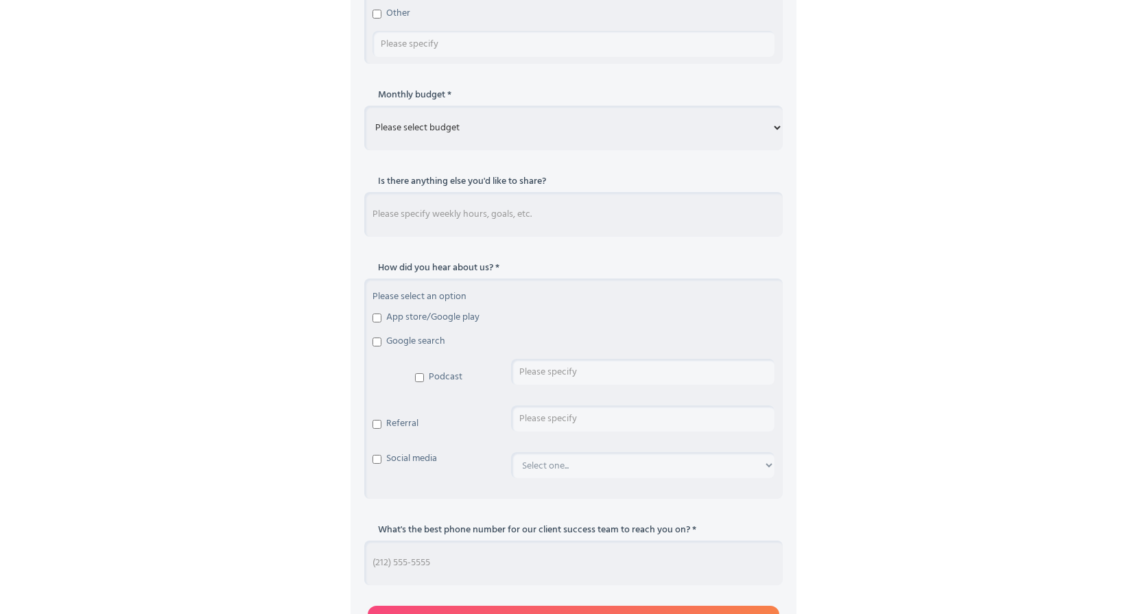
click at [437, 141] on select "Please select budget Under $700 $700 - $1500 $1500 - $3000 $3000+" at bounding box center [573, 128] width 418 height 45
select select "$1500 - $3000"
click at [364, 106] on select "Please select budget Under $700 $700 - $1500 $1500 - $3000 $3000+" at bounding box center [573, 128] width 418 height 45
click at [435, 211] on input "Schedule Consultation Form" at bounding box center [573, 214] width 418 height 45
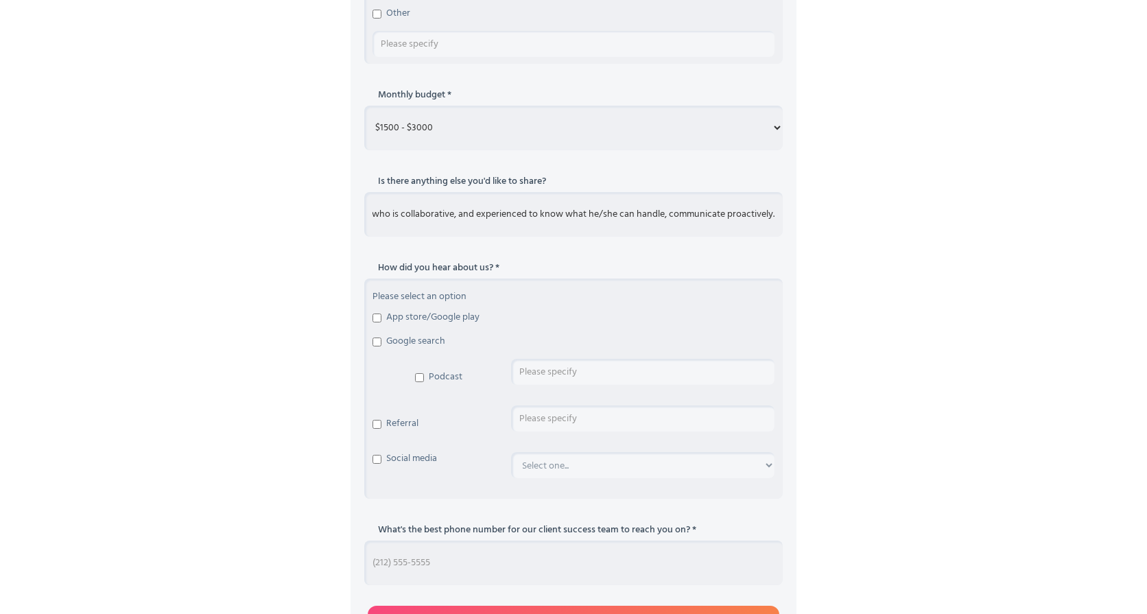
type input "I'm the founder of a start-up, we're in a growth phase. I need someone who is c…"
click at [376, 341] on input "Google search" at bounding box center [376, 341] width 9 height 9
checkbox input "true"
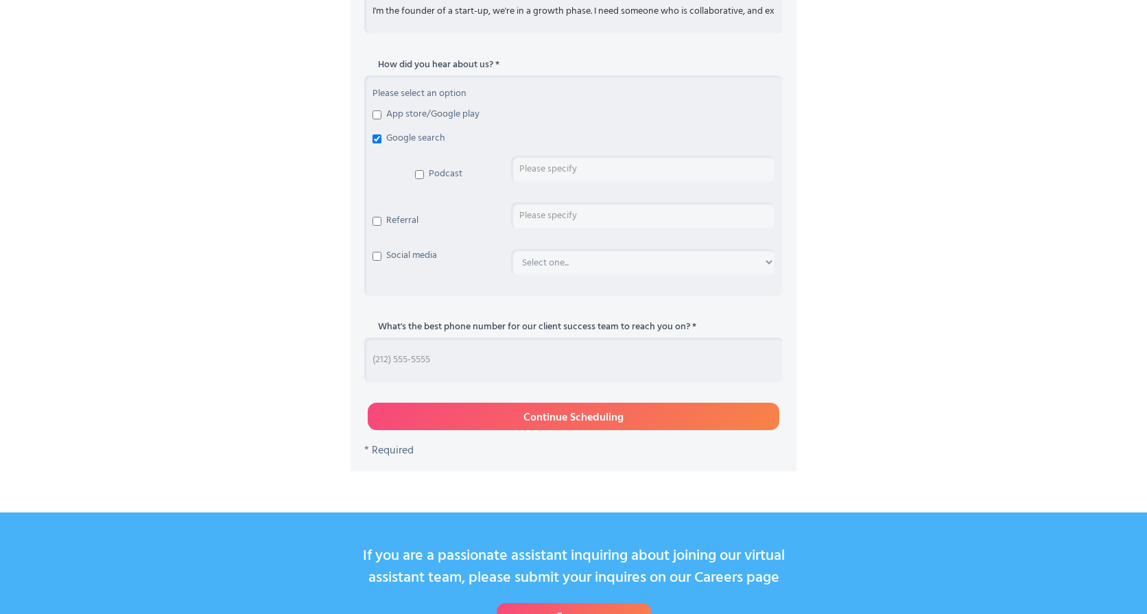
scroll to position [1284, 0]
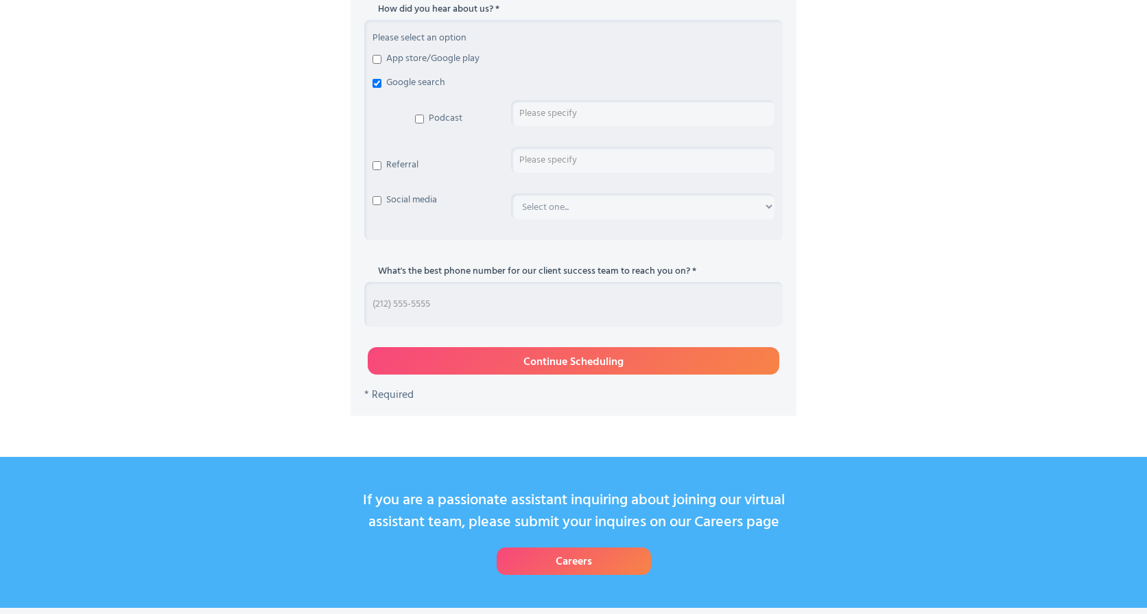
click at [437, 295] on input "Schedule Consultation Form" at bounding box center [573, 304] width 418 height 45
type input "8589220100"
click at [550, 355] on input "Continue Scheduling" at bounding box center [573, 360] width 411 height 27
type input "Please wait..."
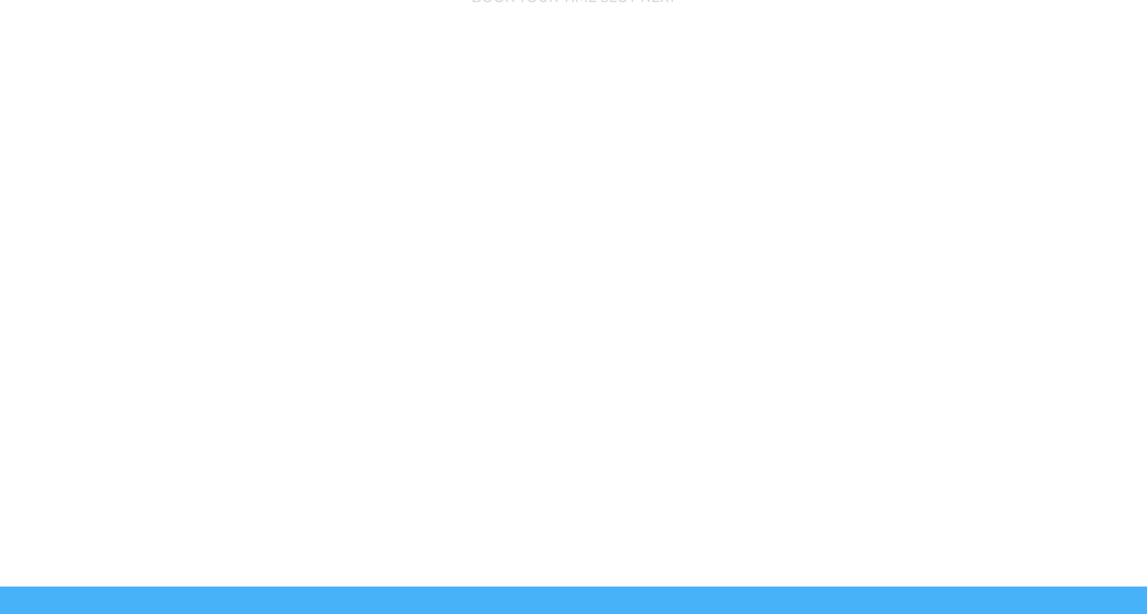
scroll to position [302, 0]
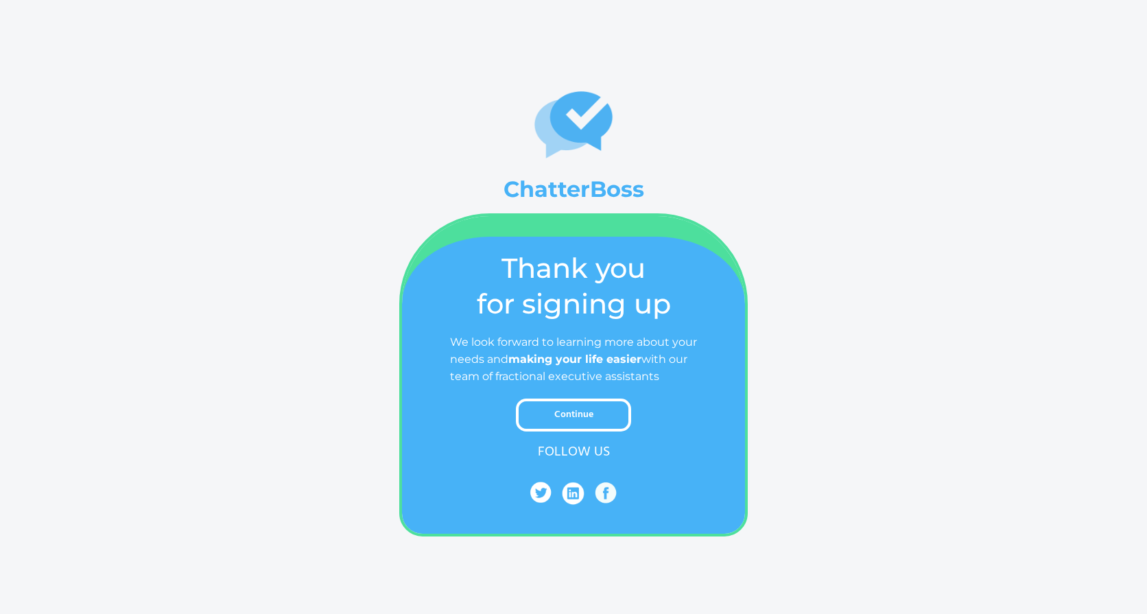
click at [596, 420] on link "Continue" at bounding box center [573, 414] width 115 height 33
